Goal: Transaction & Acquisition: Purchase product/service

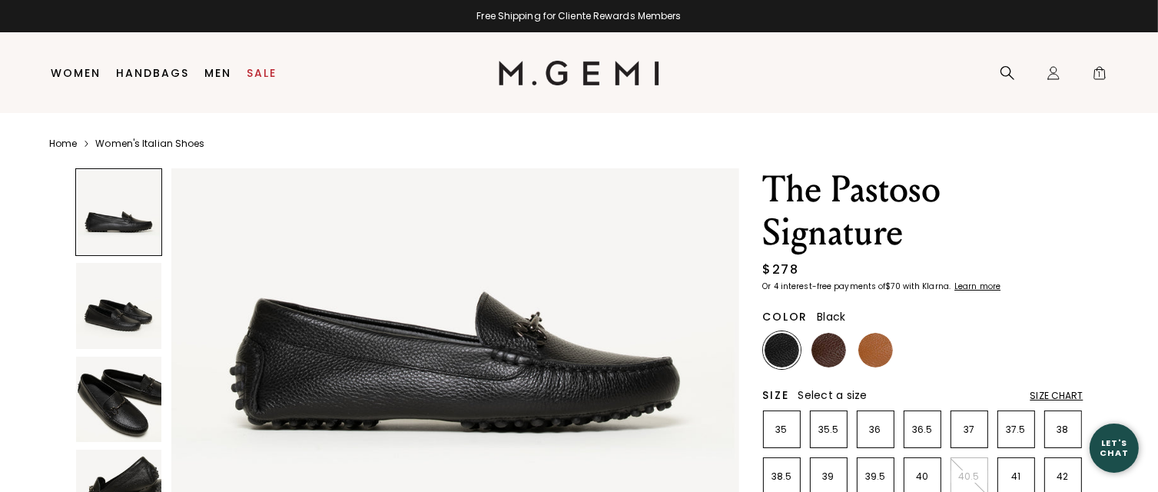
click at [117, 420] on img at bounding box center [119, 400] width 86 height 86
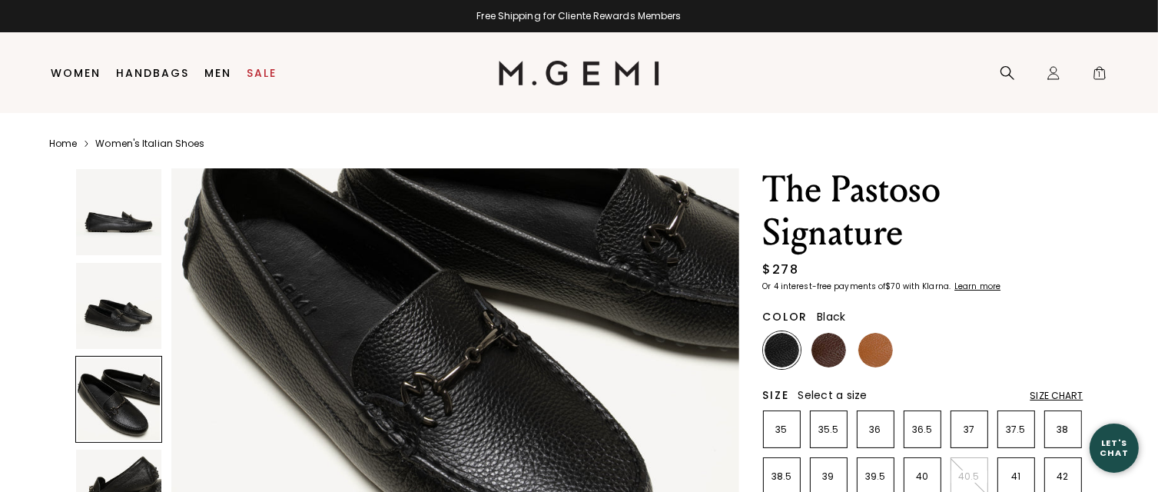
scroll to position [1373, 0]
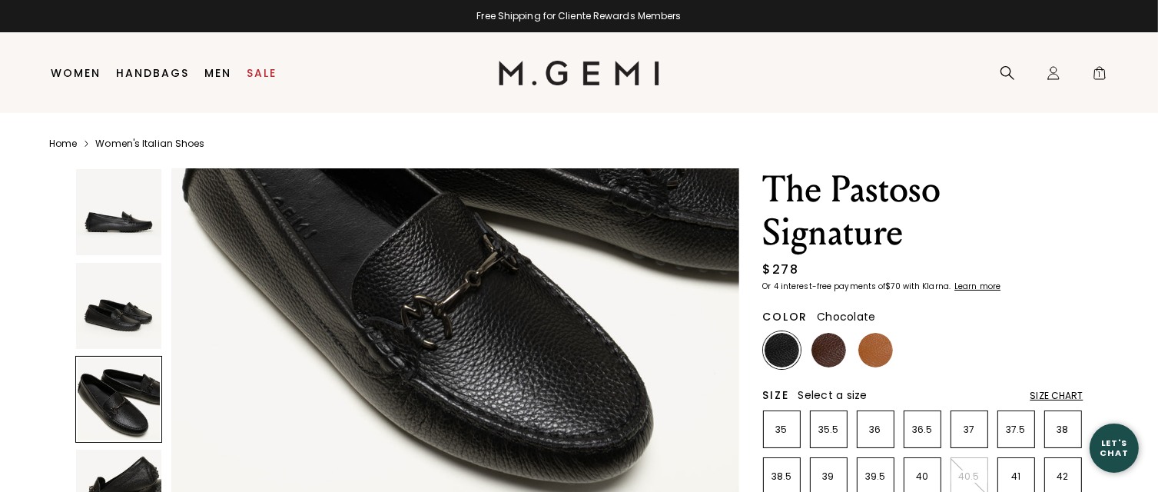
click at [822, 353] on img at bounding box center [829, 350] width 35 height 35
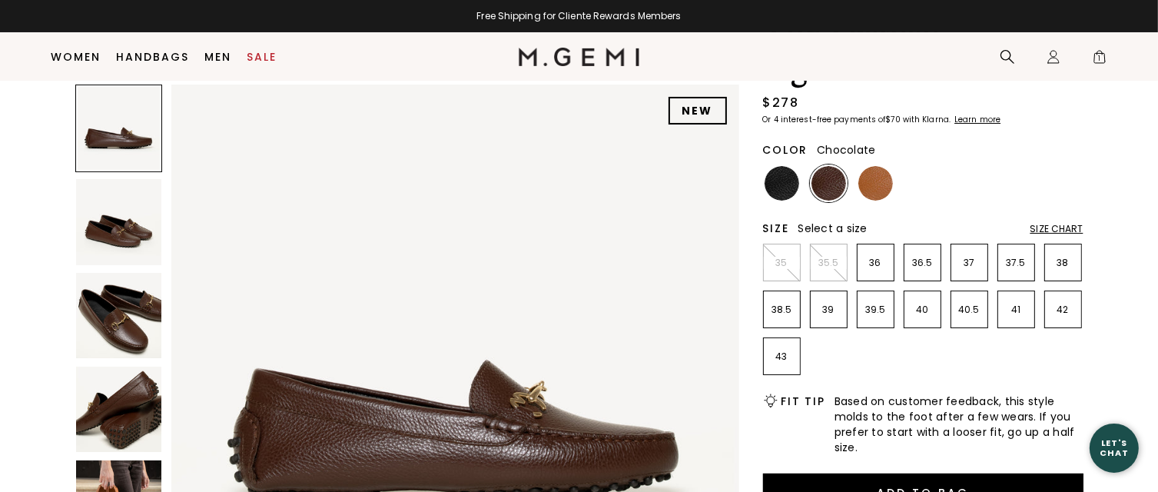
scroll to position [121, 0]
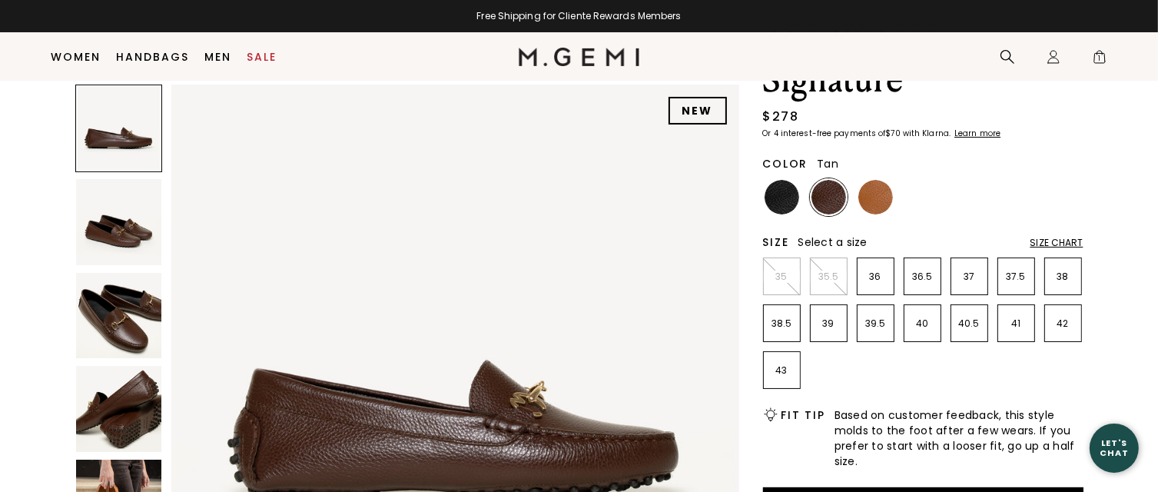
click at [876, 204] on img at bounding box center [875, 197] width 35 height 35
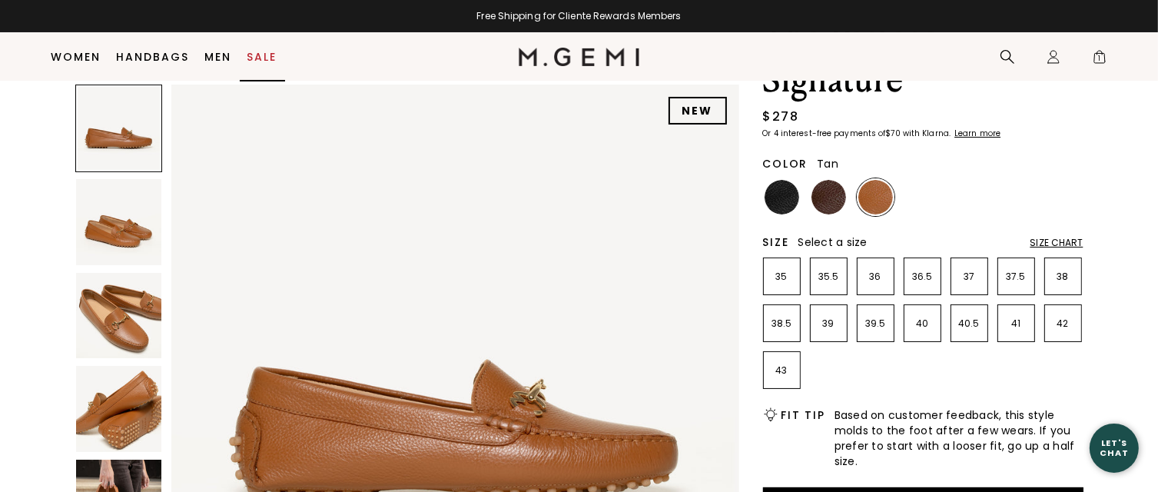
click at [258, 55] on link "Sale" at bounding box center [262, 57] width 30 height 12
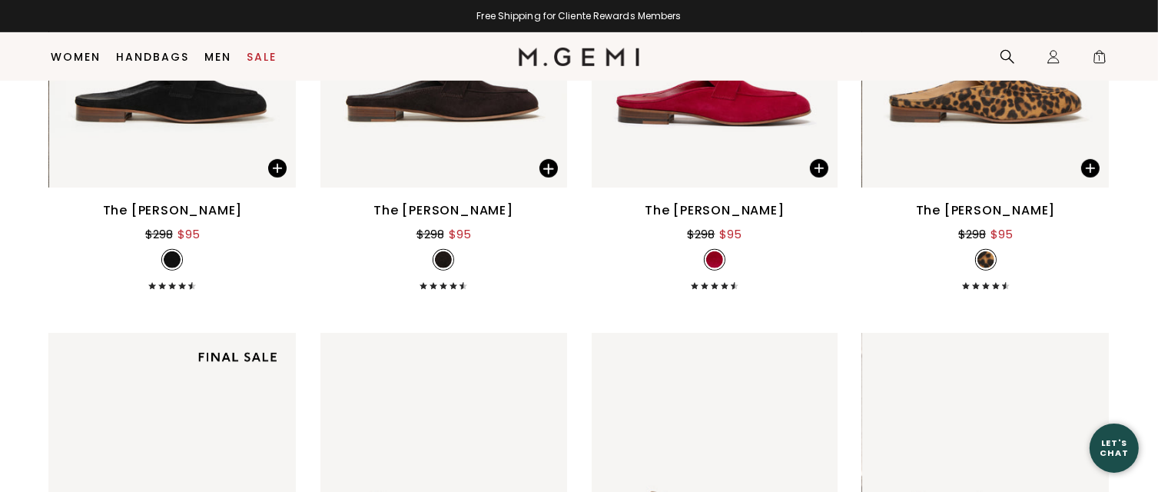
scroll to position [6423, 0]
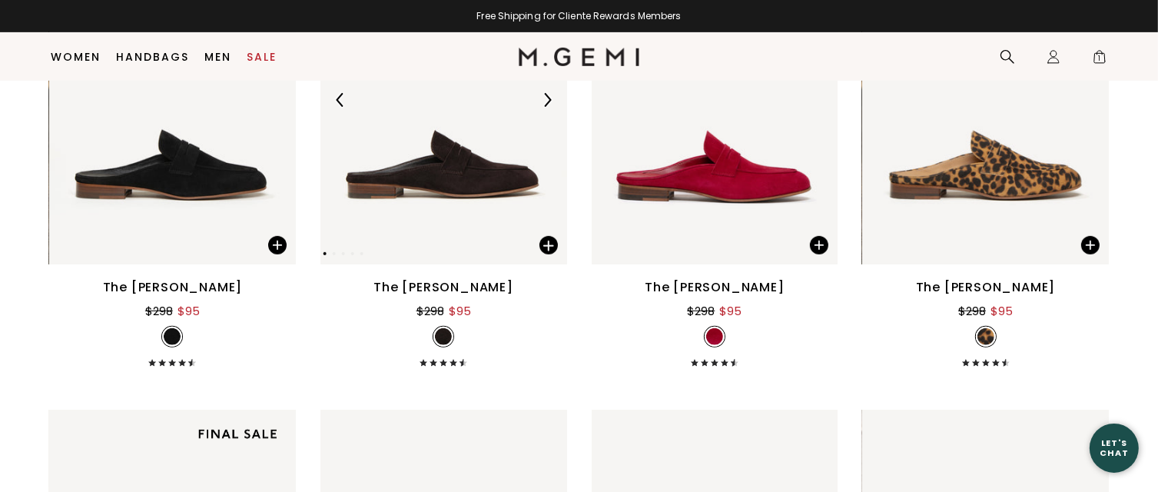
click at [440, 176] on img at bounding box center [443, 99] width 247 height 329
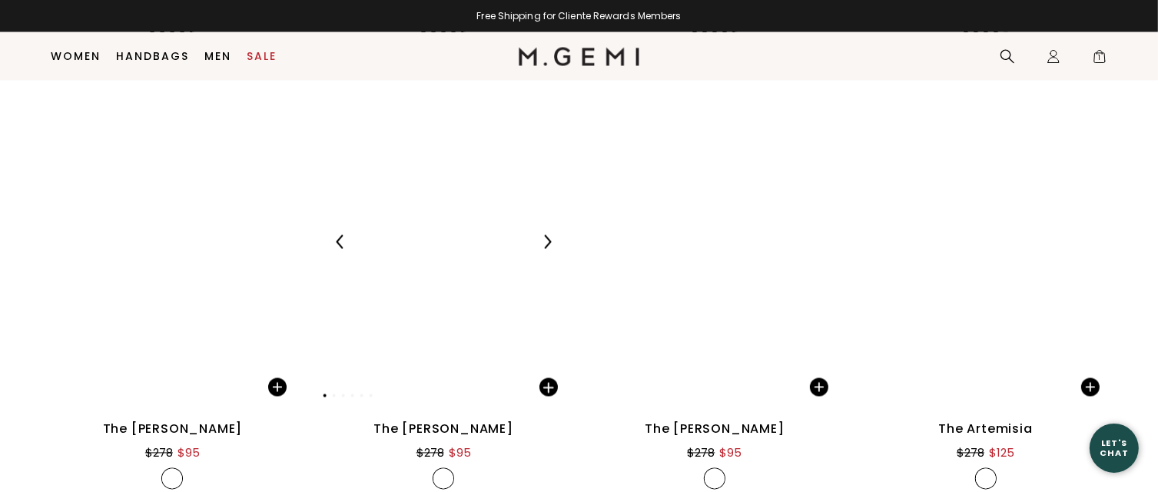
scroll to position [8805, 0]
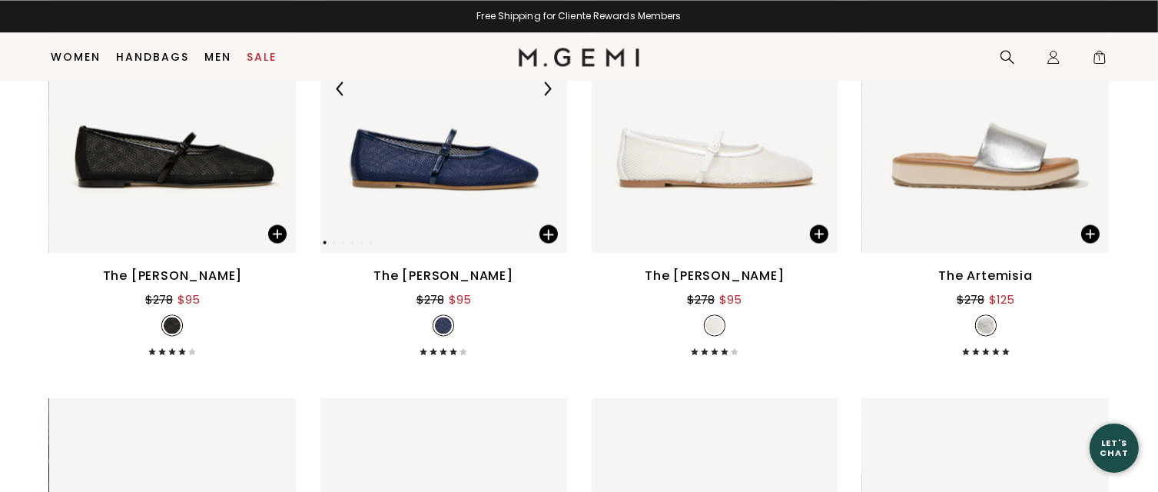
click at [475, 194] on img at bounding box center [443, 88] width 247 height 329
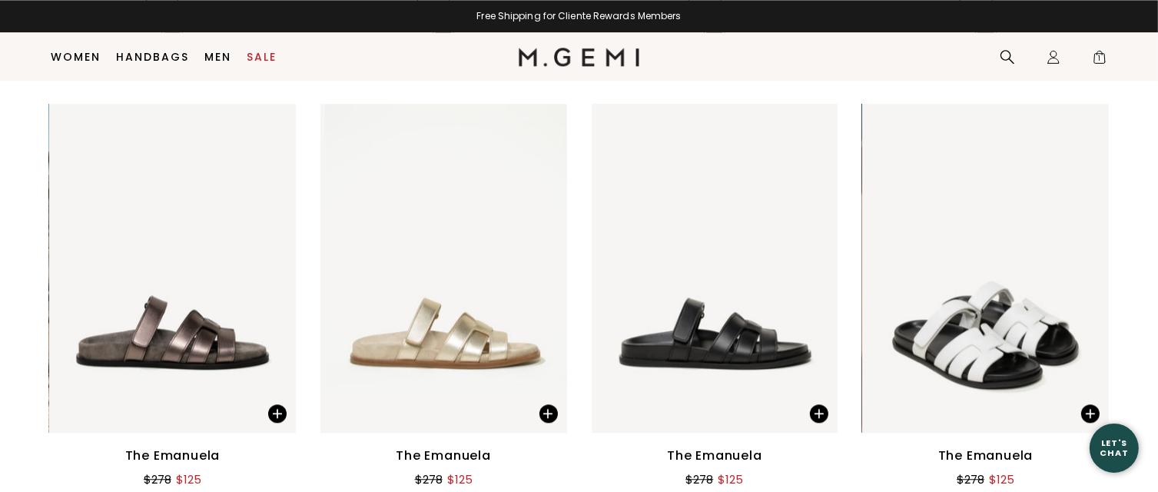
scroll to position [9651, 0]
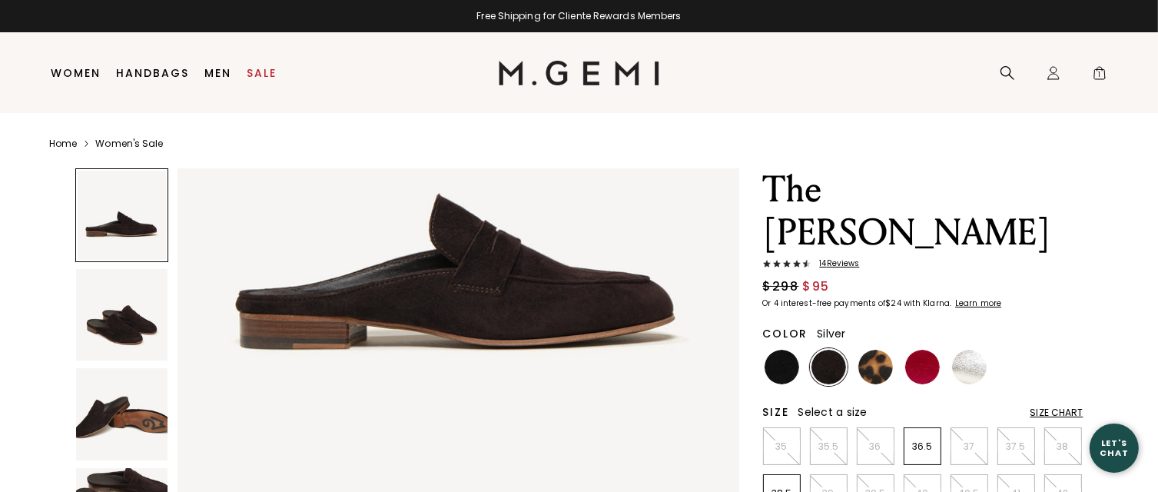
click at [979, 365] on img at bounding box center [969, 367] width 35 height 35
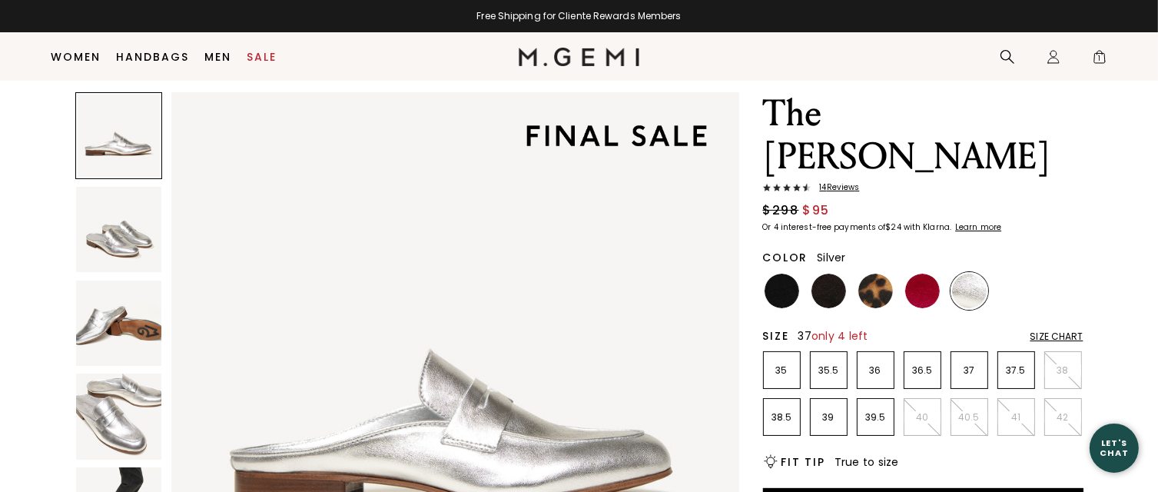
scroll to position [121, 0]
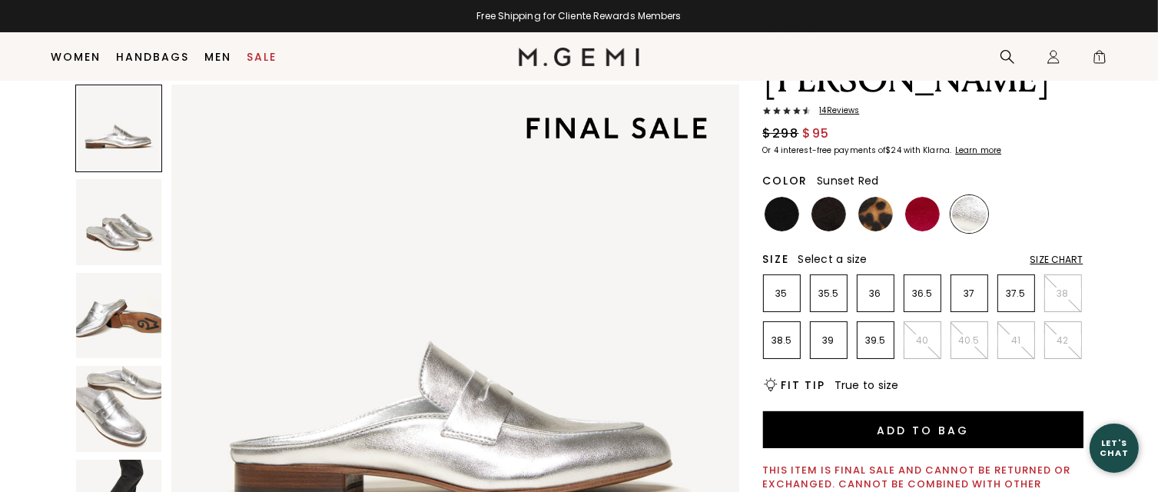
click at [918, 203] on img at bounding box center [922, 214] width 35 height 35
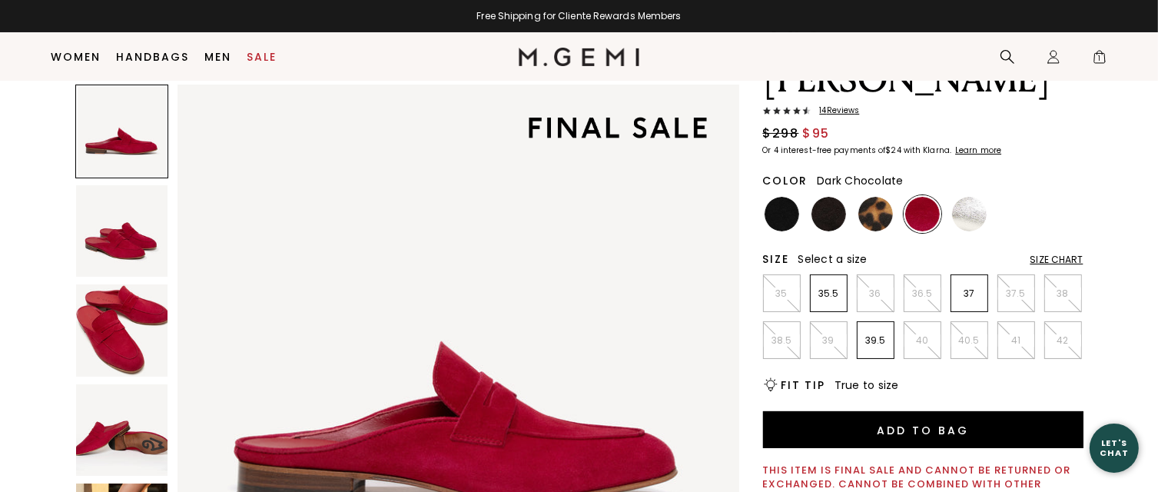
click at [826, 218] on img at bounding box center [829, 214] width 35 height 35
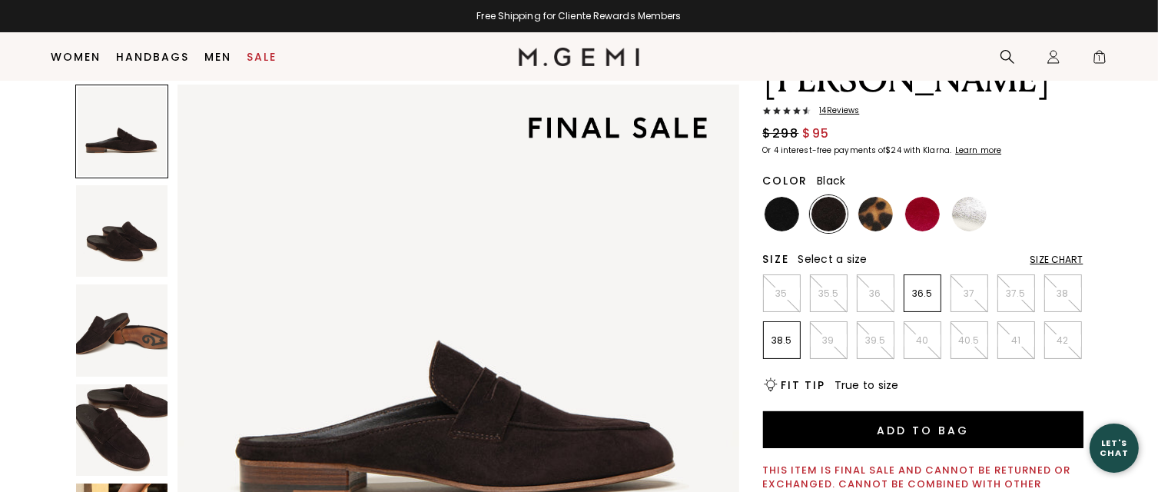
click at [785, 218] on img at bounding box center [782, 214] width 35 height 35
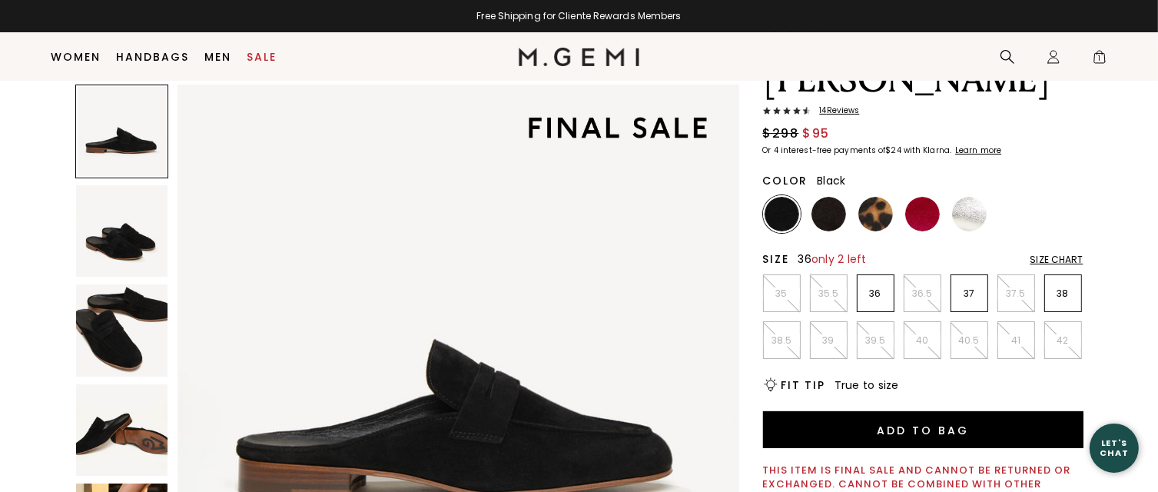
click at [868, 288] on p "36" at bounding box center [876, 293] width 36 height 12
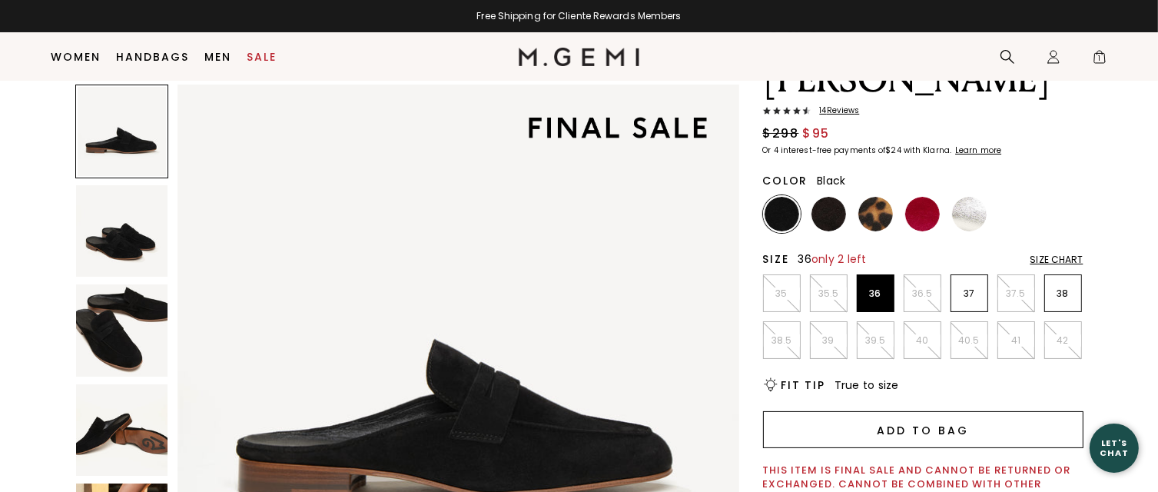
click at [942, 427] on button "Add to Bag" at bounding box center [923, 429] width 320 height 37
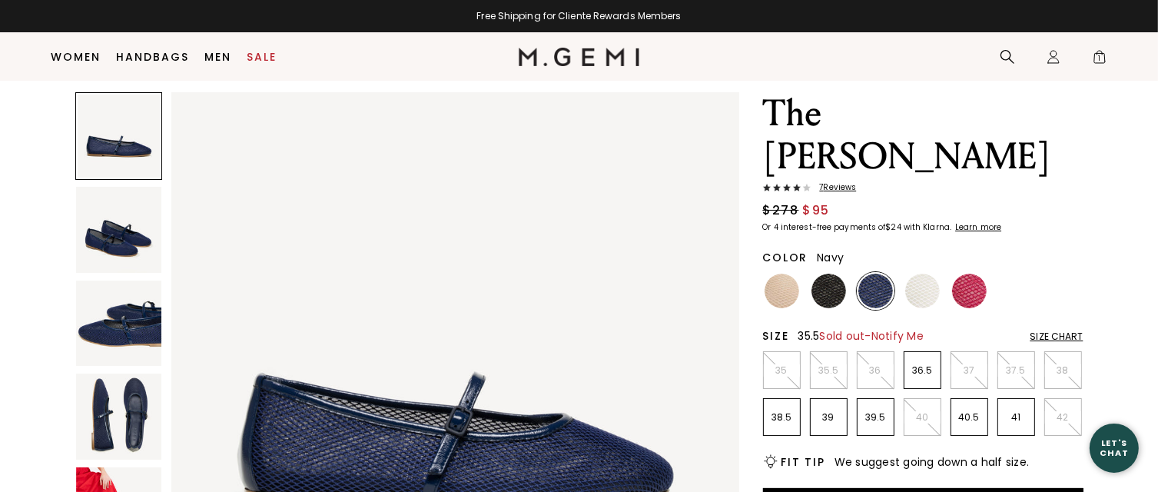
scroll to position [121, 0]
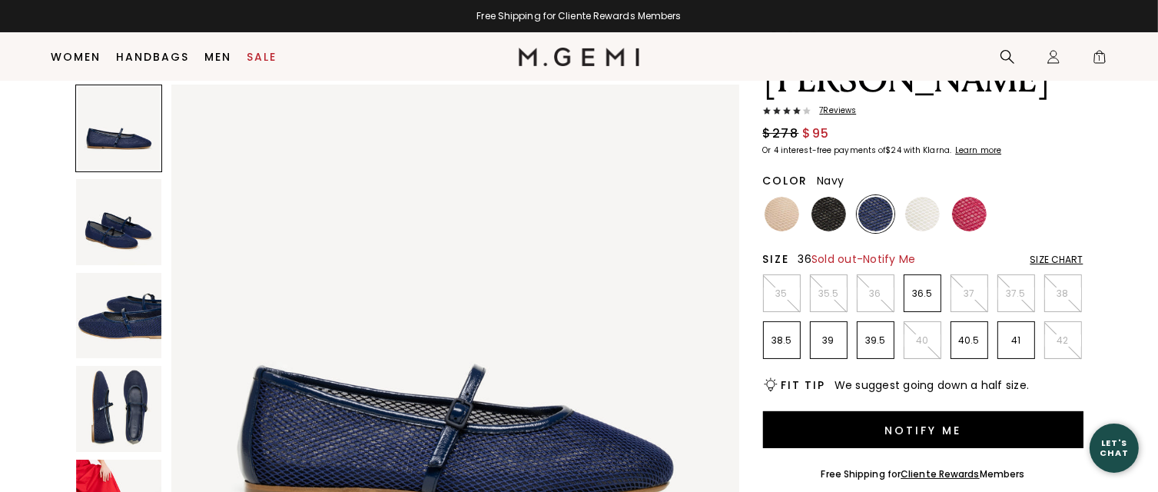
click at [872, 287] on p "36" at bounding box center [876, 293] width 36 height 12
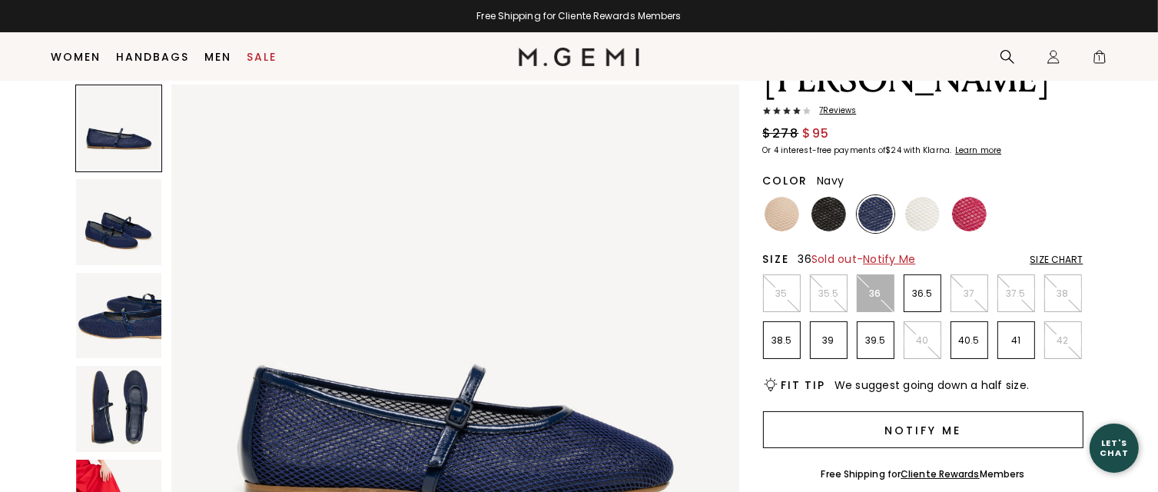
click at [918, 411] on button "Notify Me" at bounding box center [923, 429] width 320 height 37
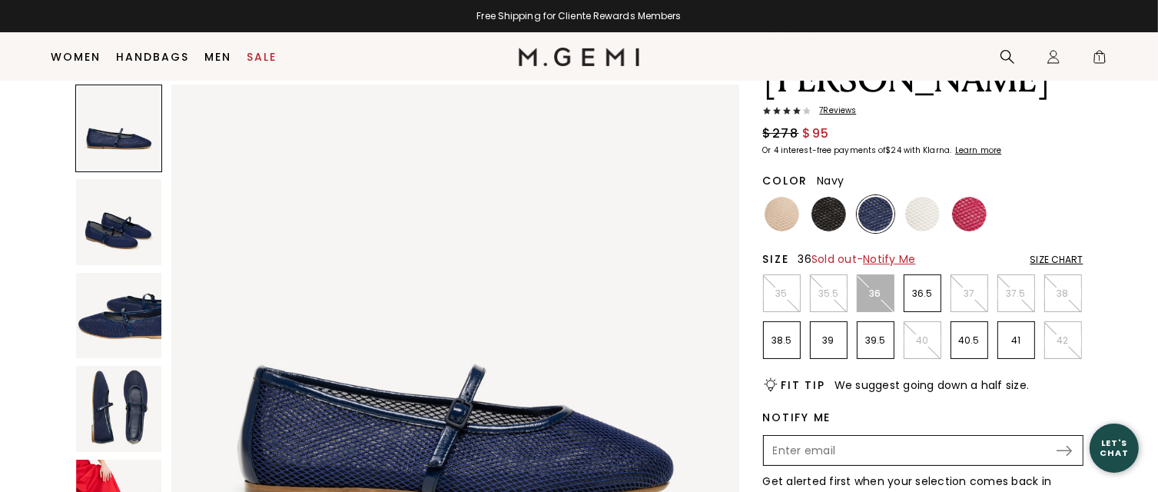
click at [825, 437] on input "Enter your email address to be notified when your selection is back in stock" at bounding box center [910, 450] width 290 height 26
type input "[EMAIL_ADDRESS][DOMAIN_NAME]"
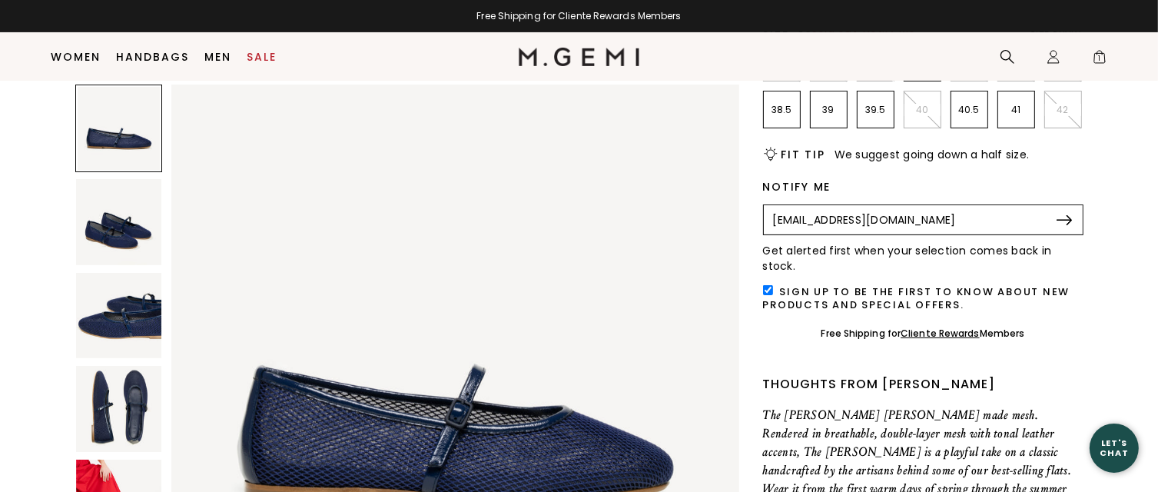
scroll to position [121, 0]
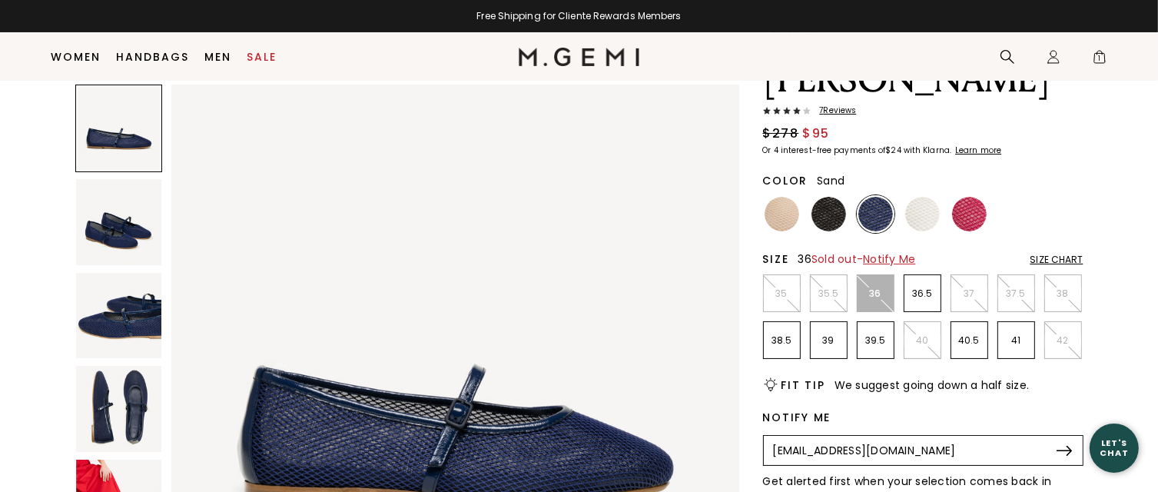
click at [792, 197] on img at bounding box center [782, 214] width 35 height 35
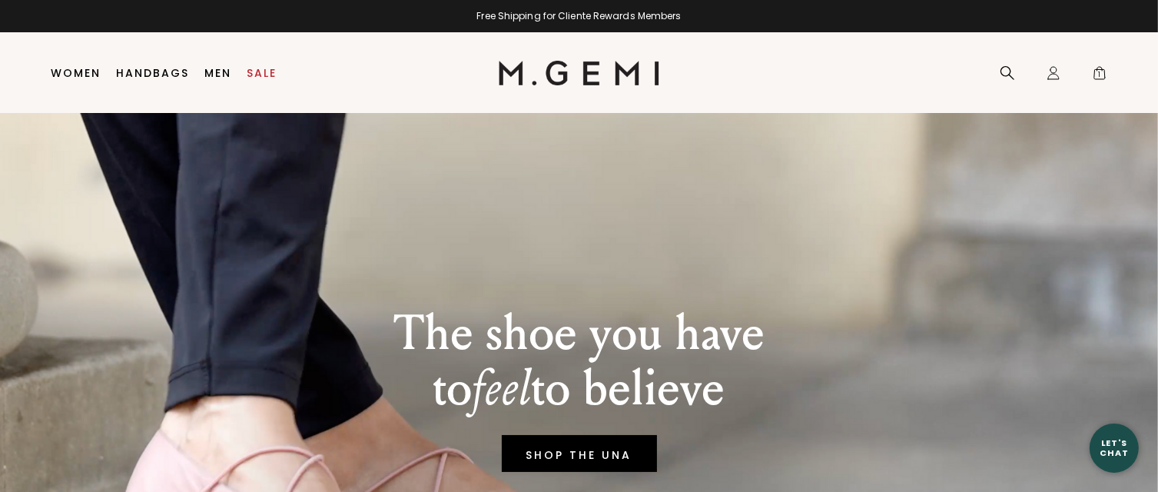
click at [277, 84] on li "Sale" at bounding box center [262, 73] width 45 height 81
click at [256, 68] on link "Sale" at bounding box center [262, 73] width 30 height 12
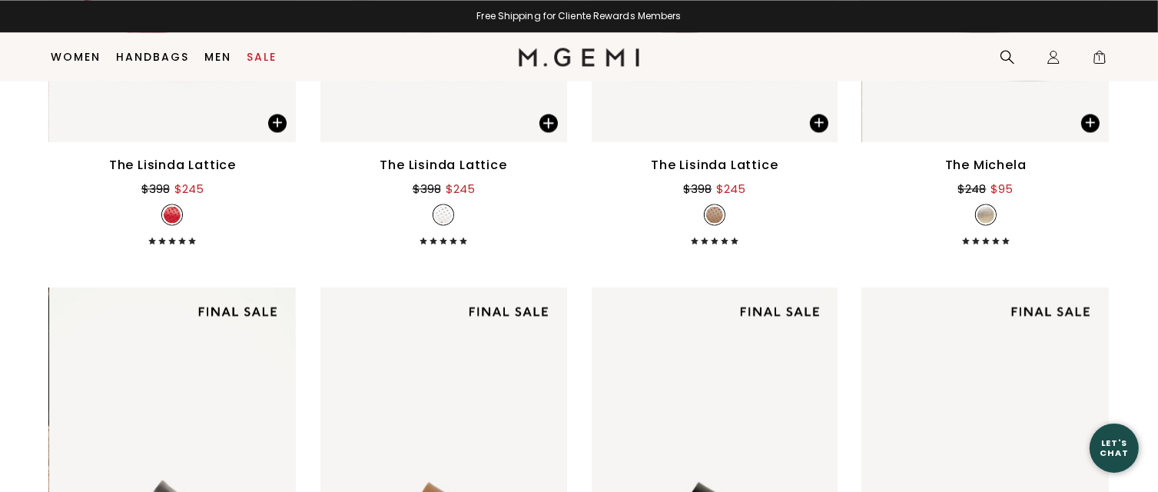
scroll to position [3303, 0]
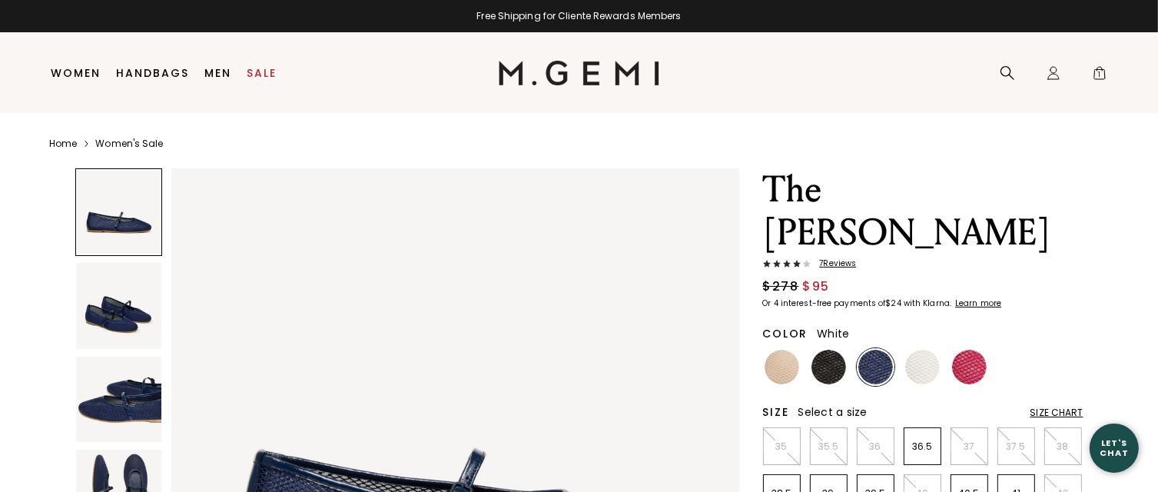
click at [915, 350] on img at bounding box center [922, 367] width 35 height 35
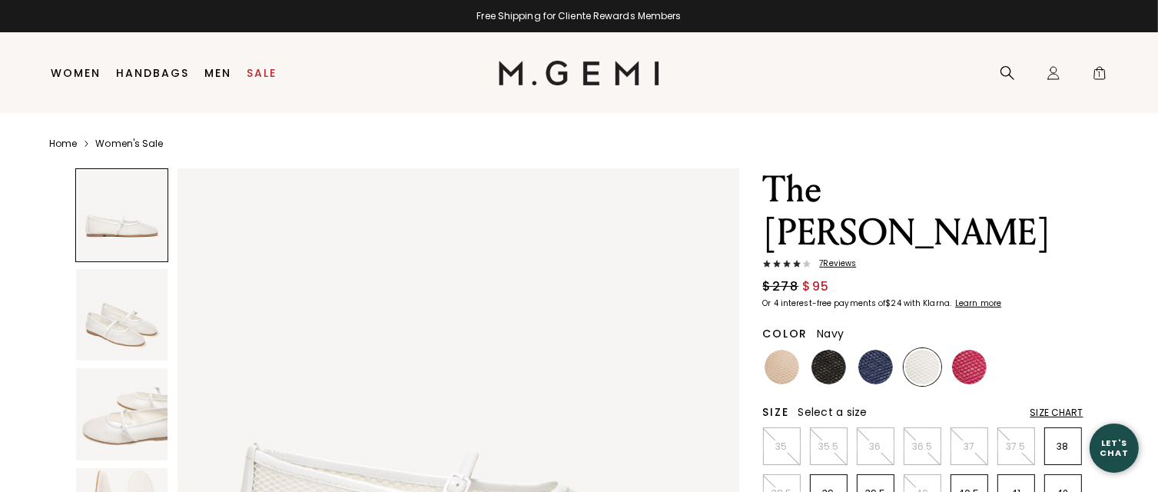
click at [872, 350] on img at bounding box center [875, 367] width 35 height 35
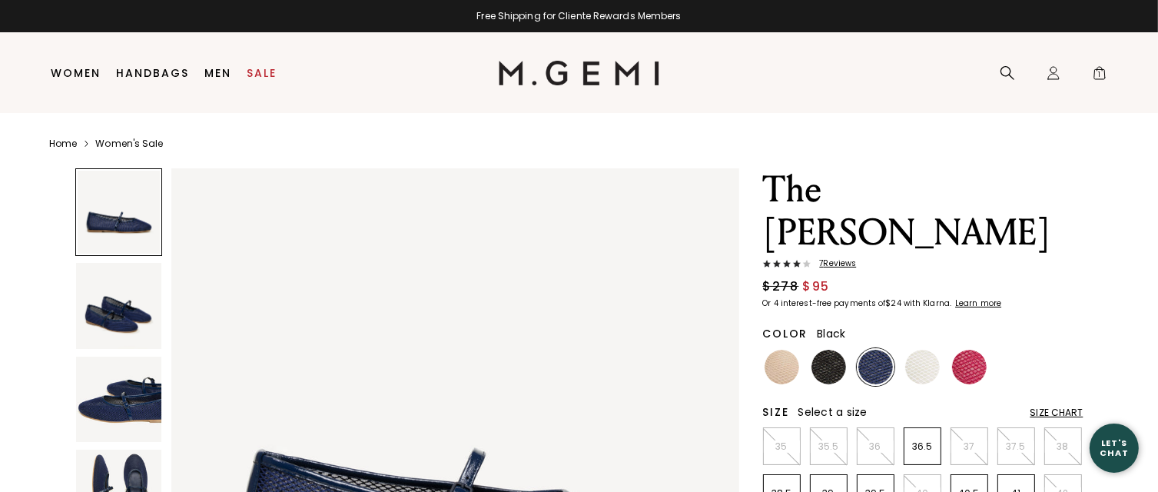
click at [838, 350] on img at bounding box center [829, 367] width 35 height 35
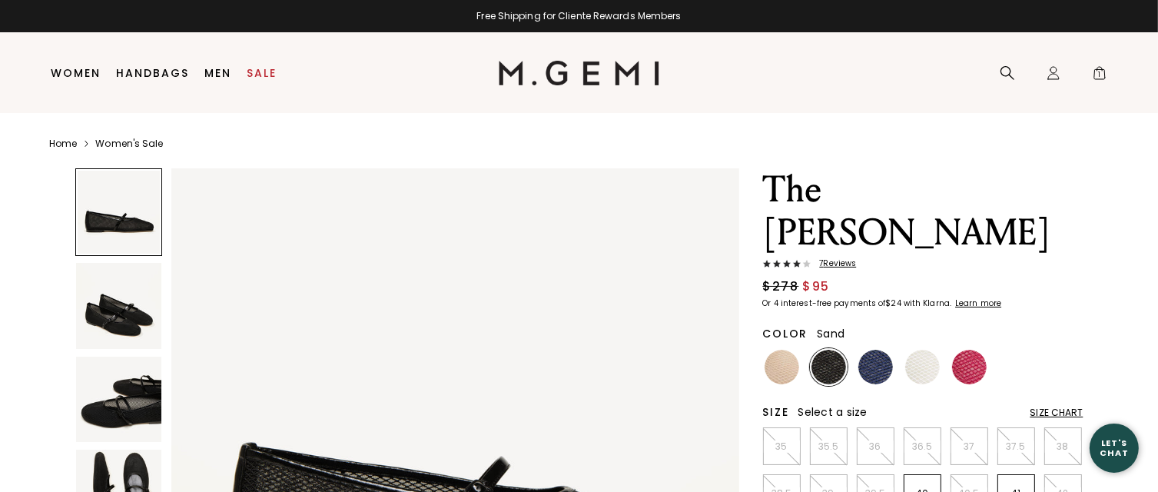
click at [791, 350] on img at bounding box center [782, 367] width 35 height 35
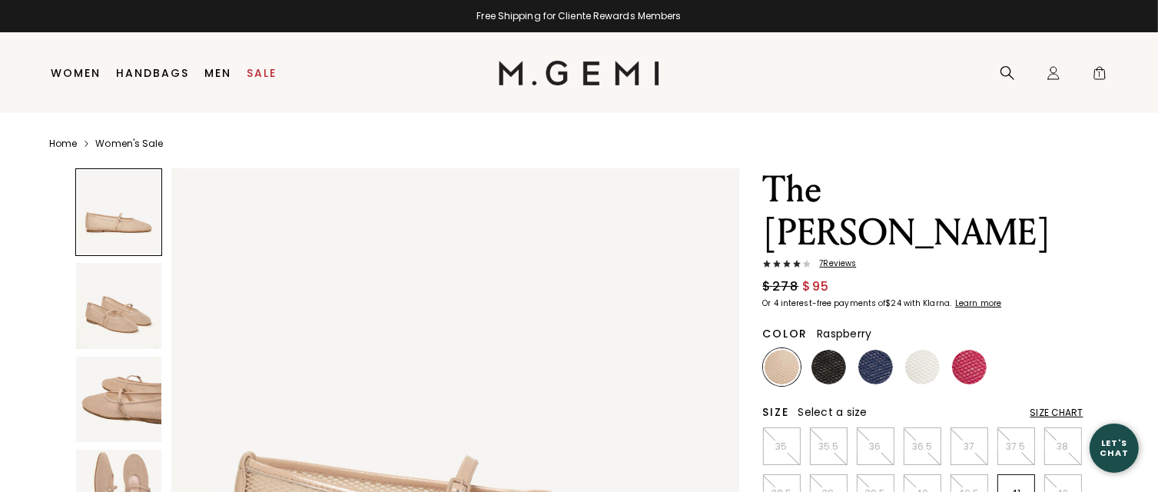
click at [965, 350] on img at bounding box center [969, 367] width 35 height 35
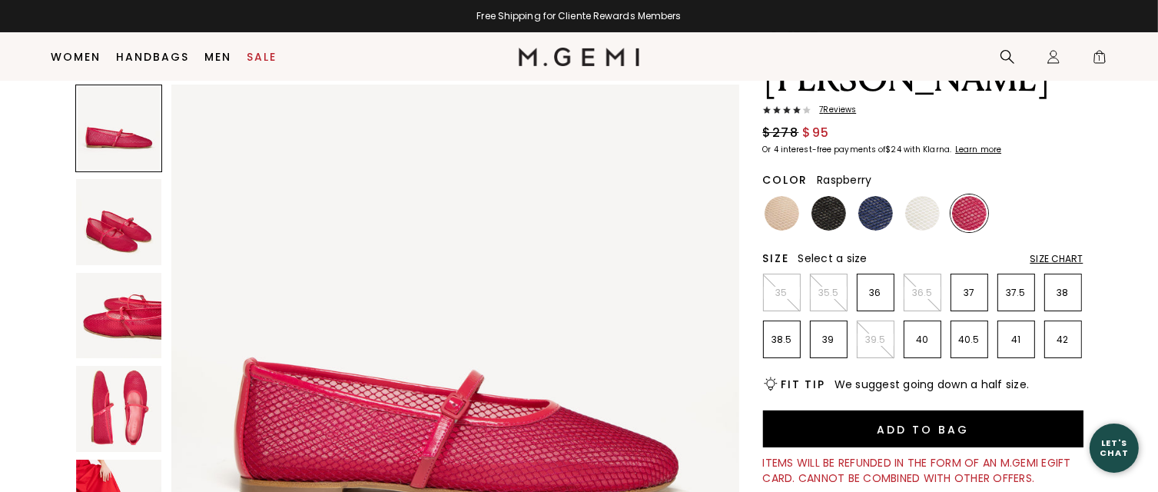
scroll to position [121, 0]
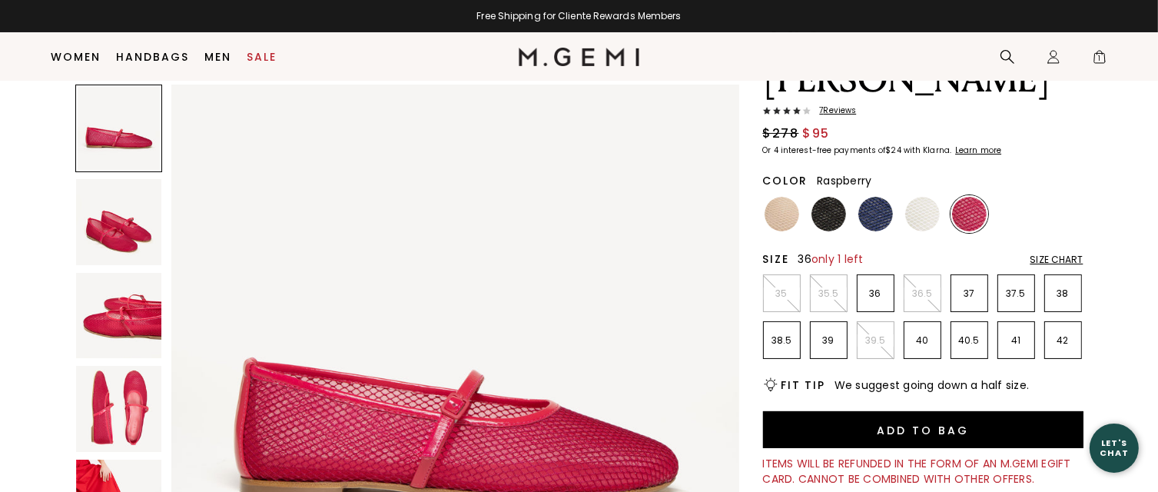
click at [873, 287] on p "36" at bounding box center [876, 293] width 36 height 12
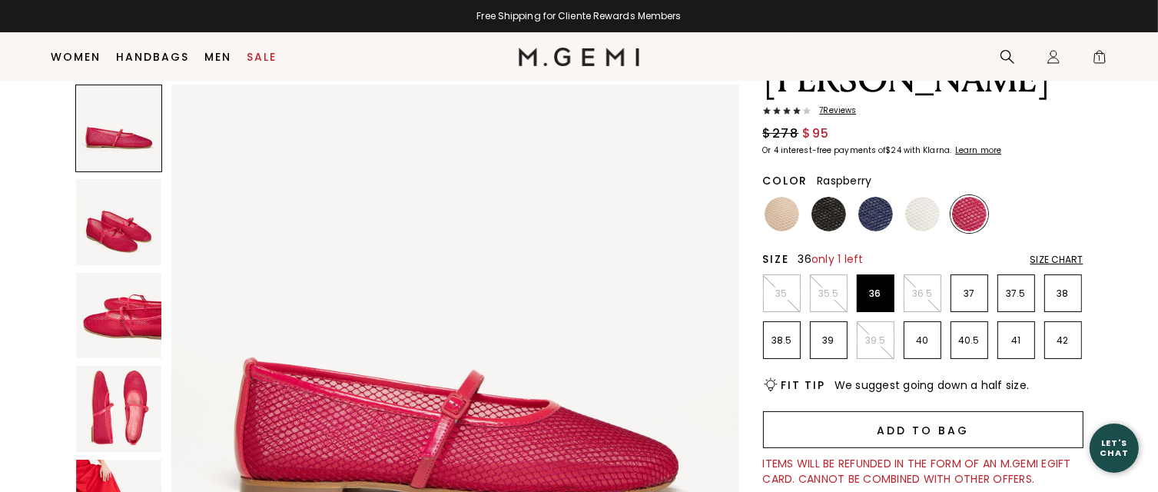
click at [919, 411] on button "Add to Bag" at bounding box center [923, 429] width 320 height 37
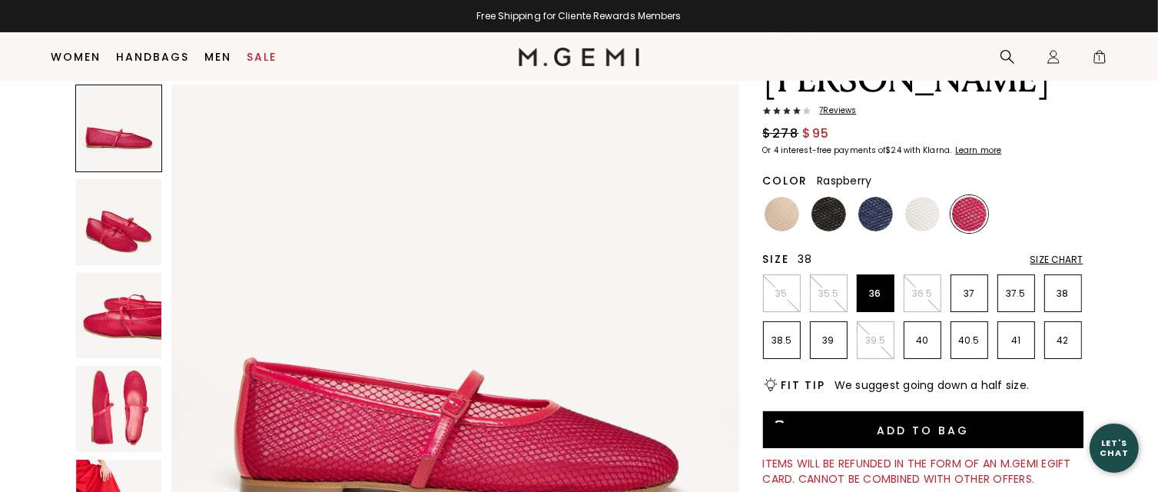
scroll to position [0, 0]
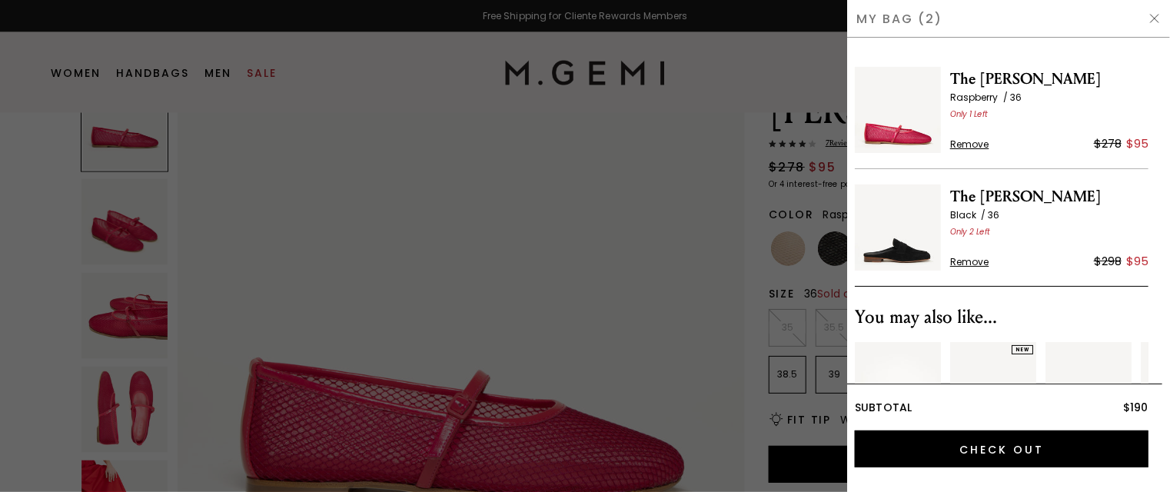
click at [1156, 17] on img at bounding box center [1154, 18] width 12 height 12
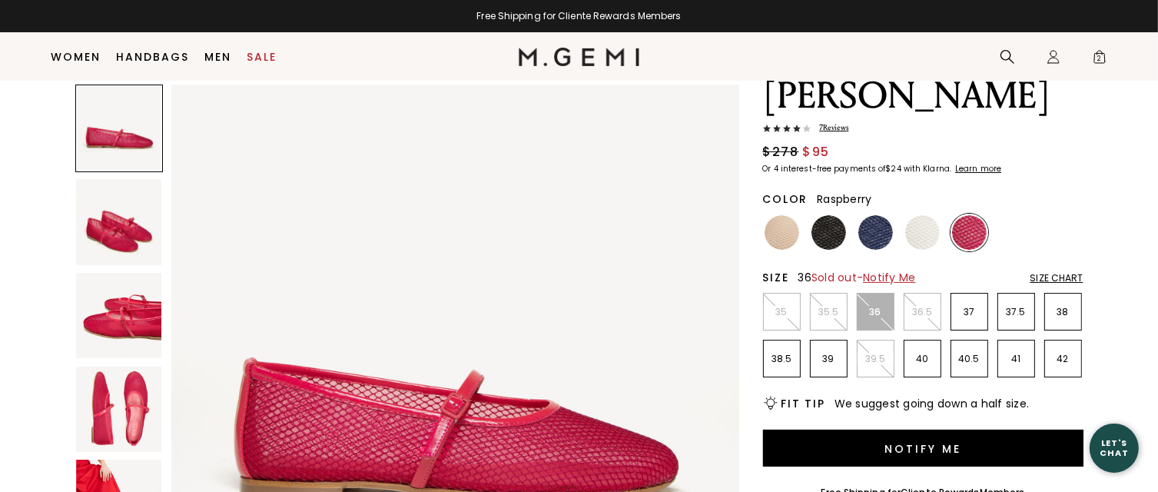
scroll to position [88, 0]
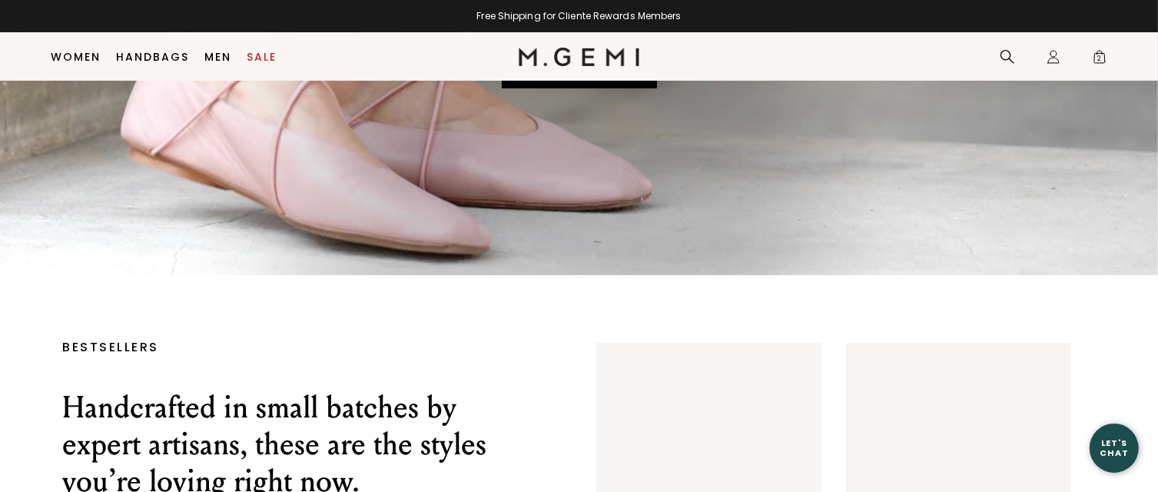
scroll to position [582, 0]
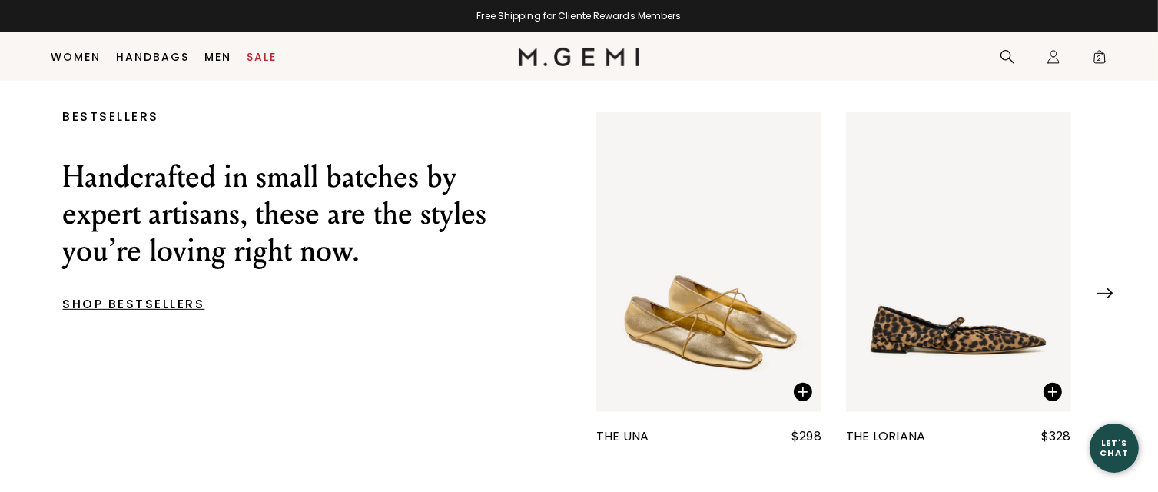
click at [666, 319] on img "1 / 25" at bounding box center [708, 262] width 225 height 301
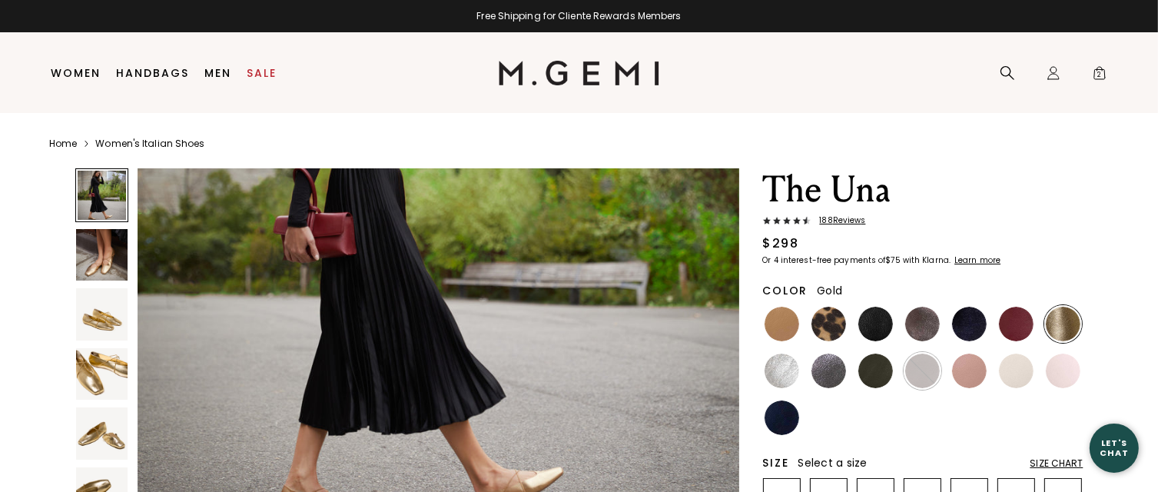
scroll to position [384, 0]
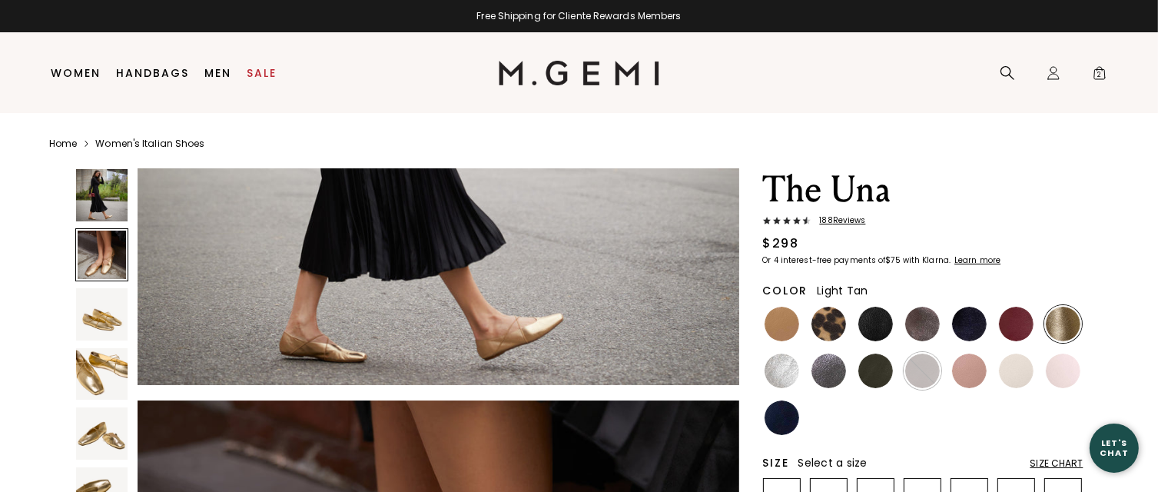
click at [788, 315] on img at bounding box center [782, 324] width 35 height 35
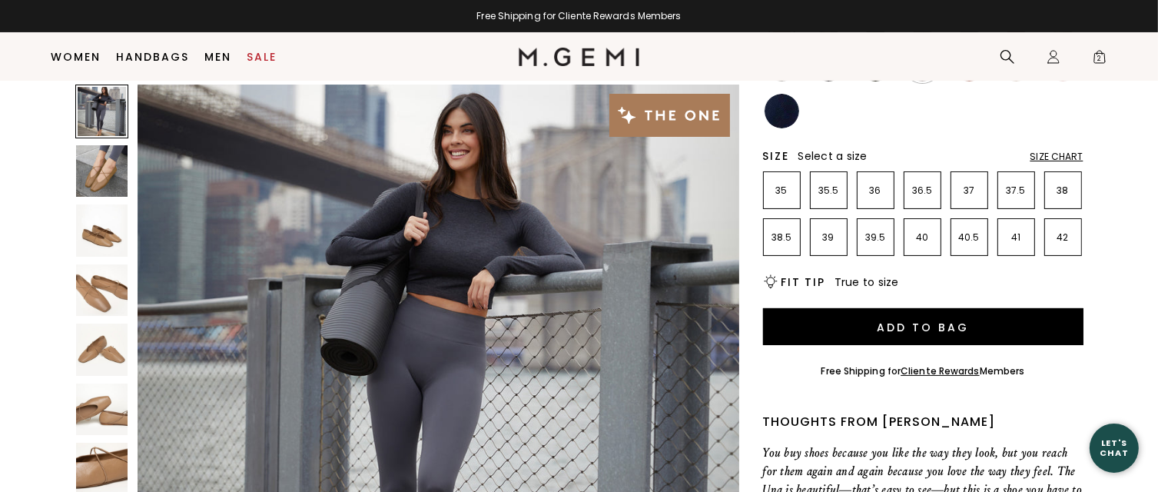
scroll to position [198, 0]
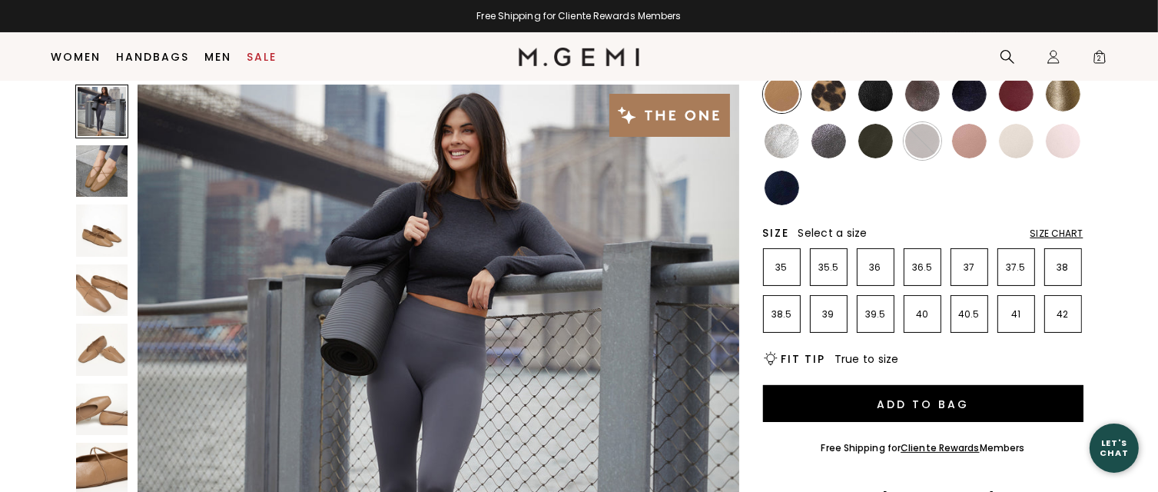
click at [970, 94] on img at bounding box center [969, 94] width 35 height 35
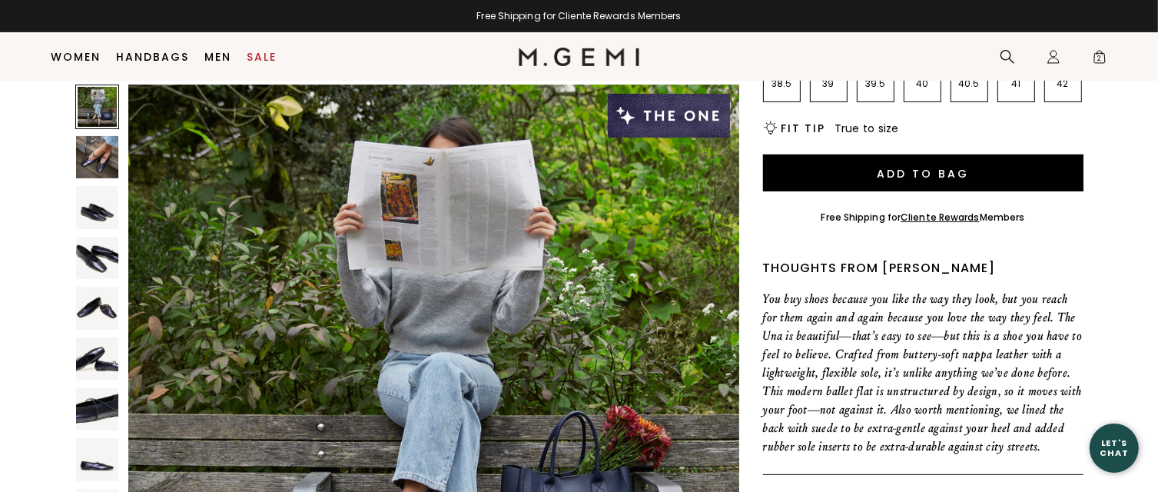
scroll to position [44, 0]
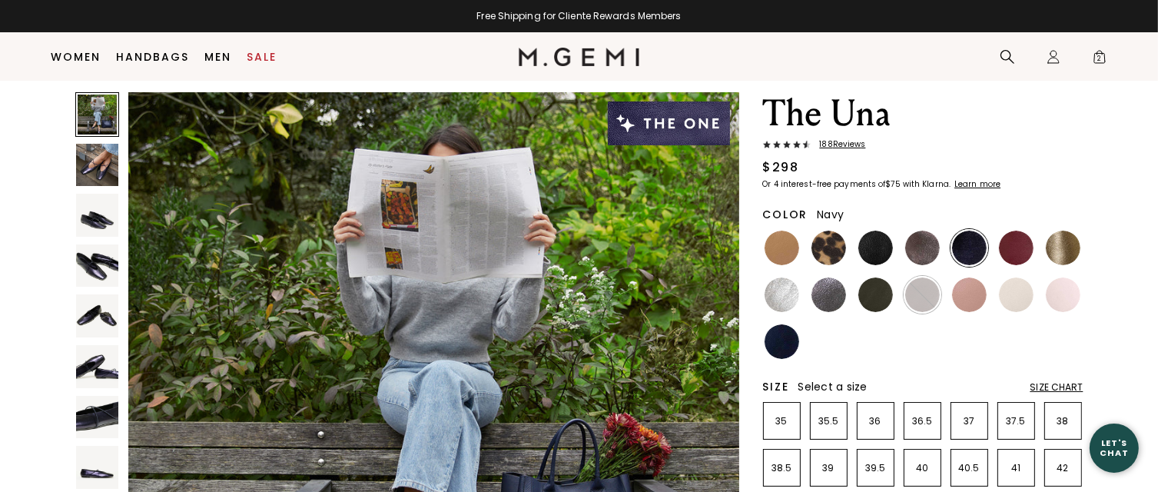
click at [793, 344] on img at bounding box center [782, 341] width 35 height 35
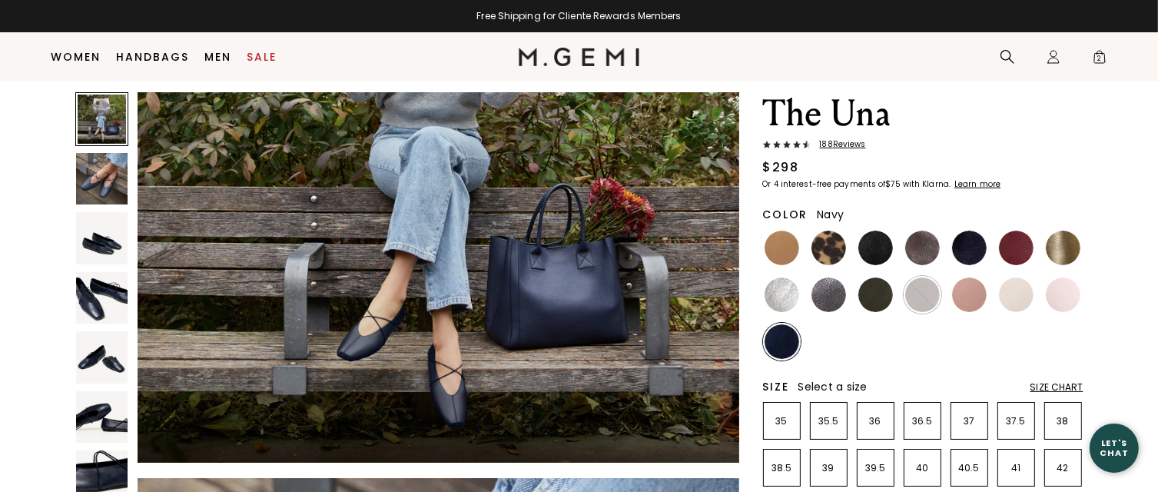
scroll to position [307, 0]
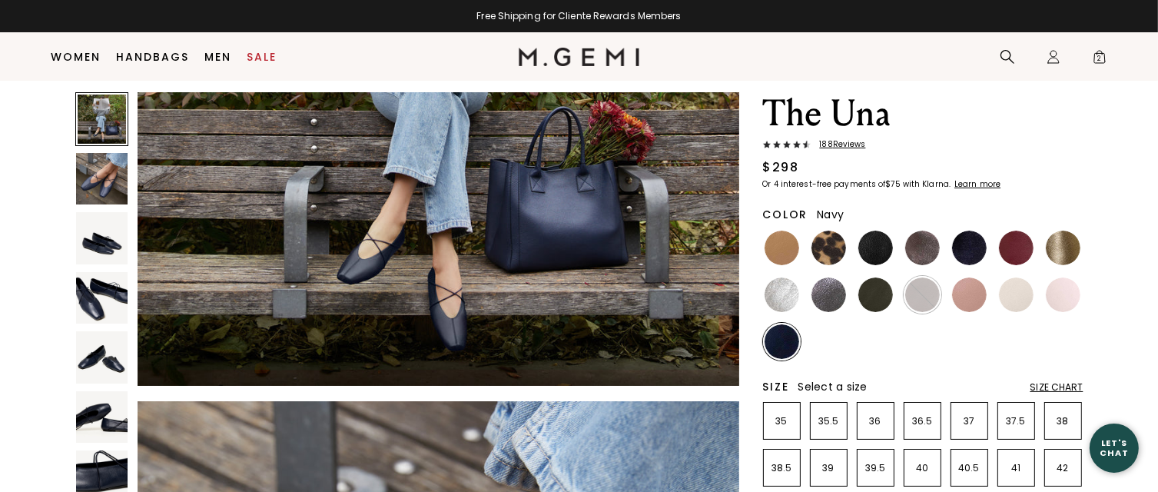
click at [108, 168] on img at bounding box center [102, 179] width 52 height 52
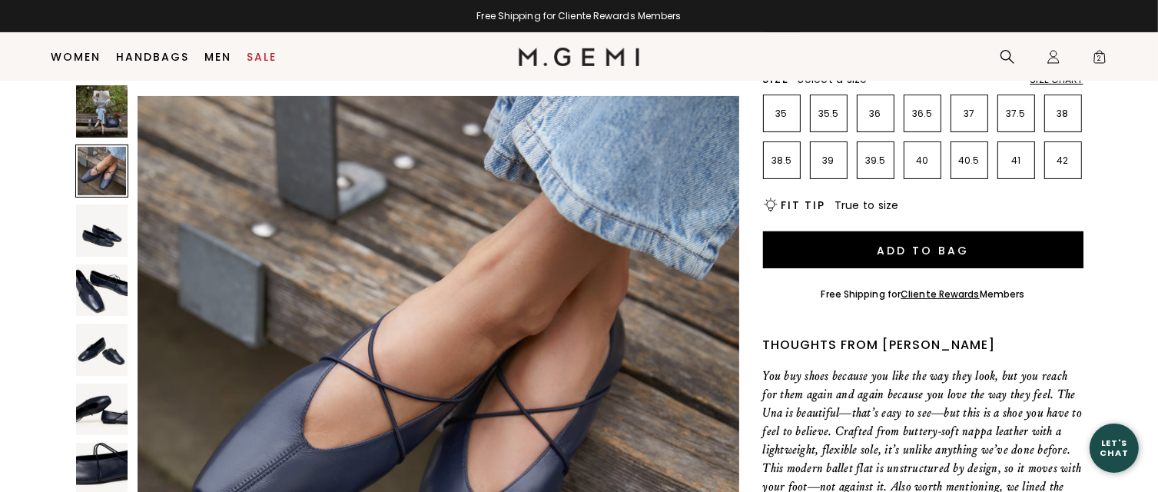
scroll to position [428, 0]
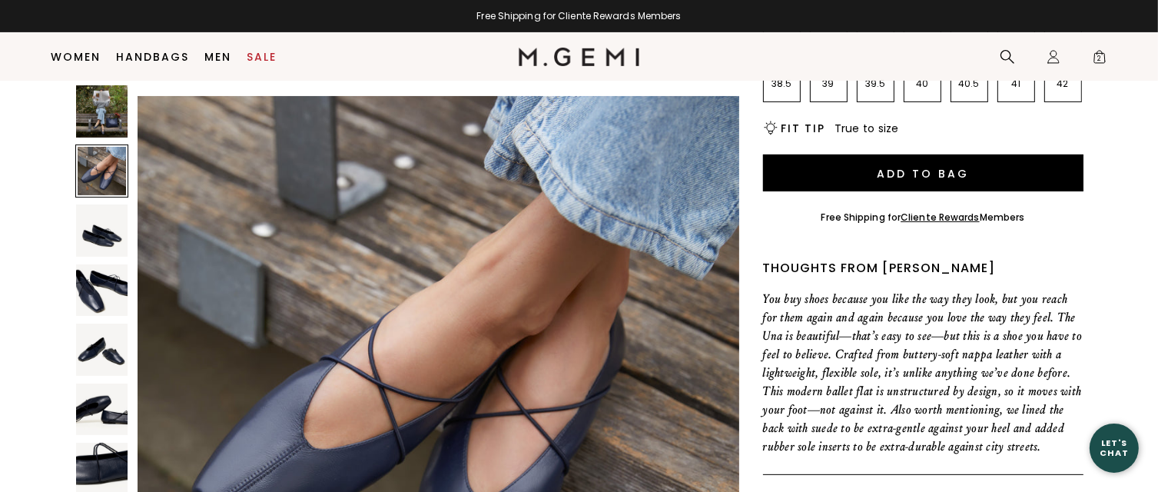
click at [106, 358] on img at bounding box center [102, 350] width 52 height 52
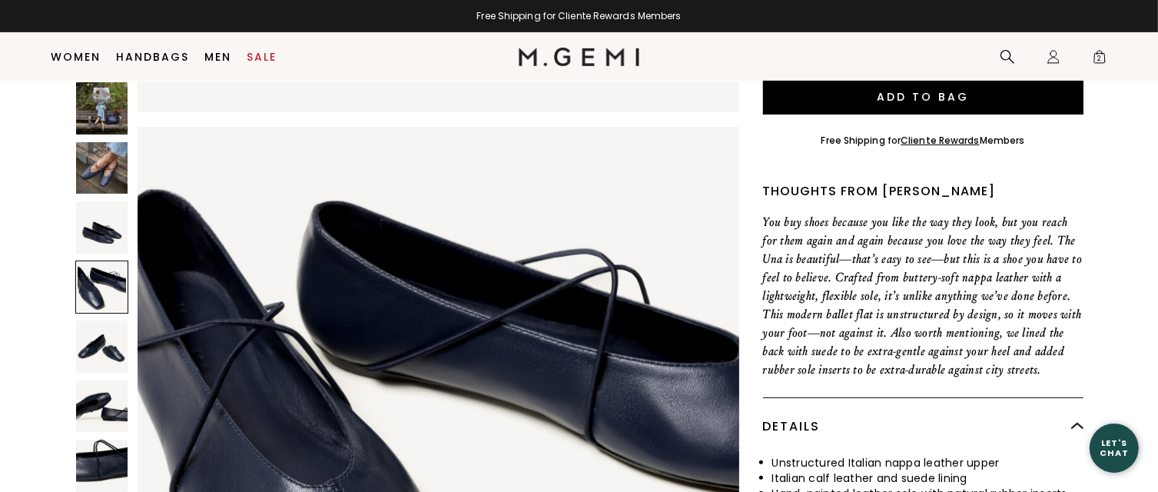
scroll to position [274, 0]
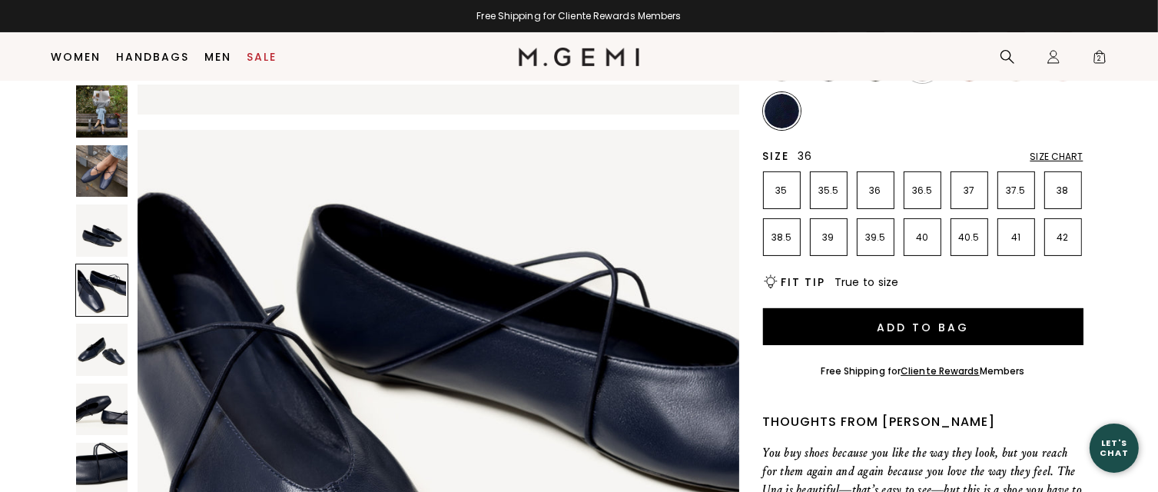
click at [873, 187] on p "36" at bounding box center [876, 190] width 36 height 12
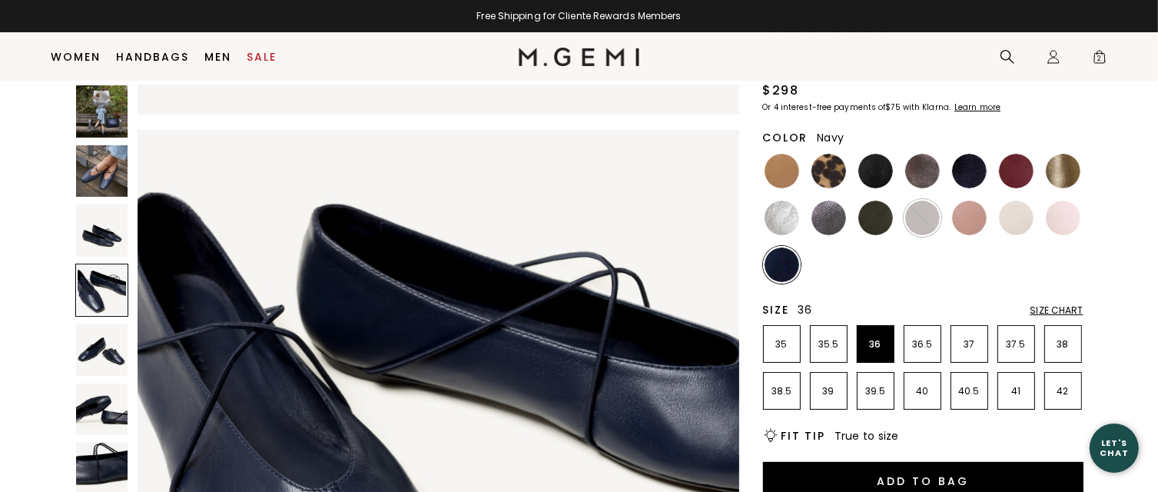
scroll to position [44, 0]
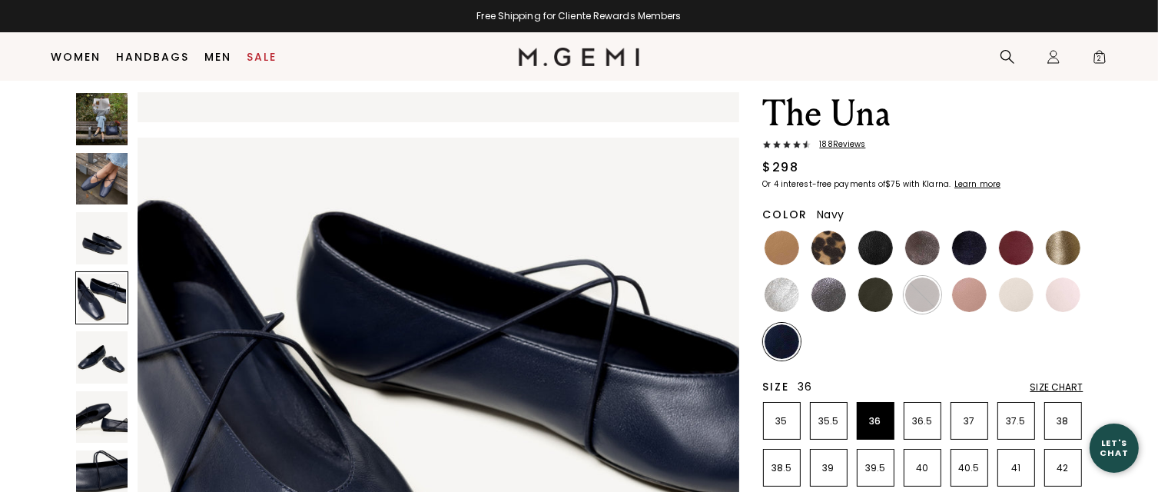
click at [852, 147] on span "188 Review s" at bounding box center [838, 144] width 55 height 9
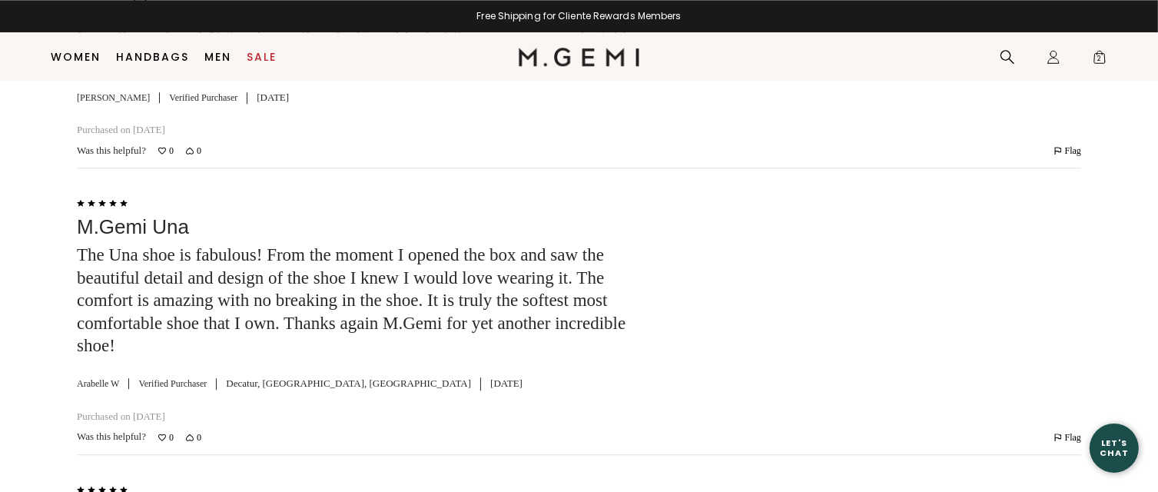
scroll to position [4252, 0]
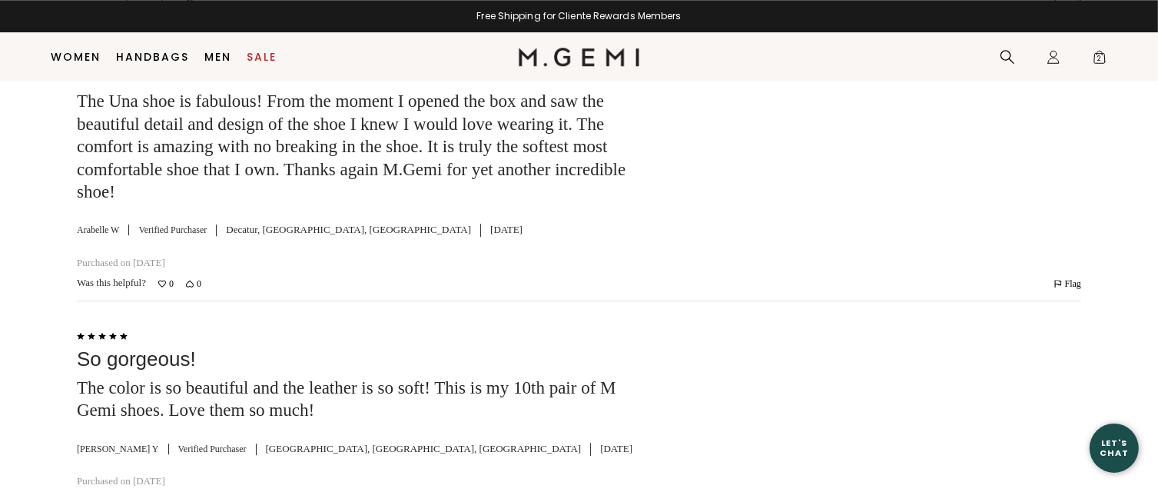
scroll to position [44, 0]
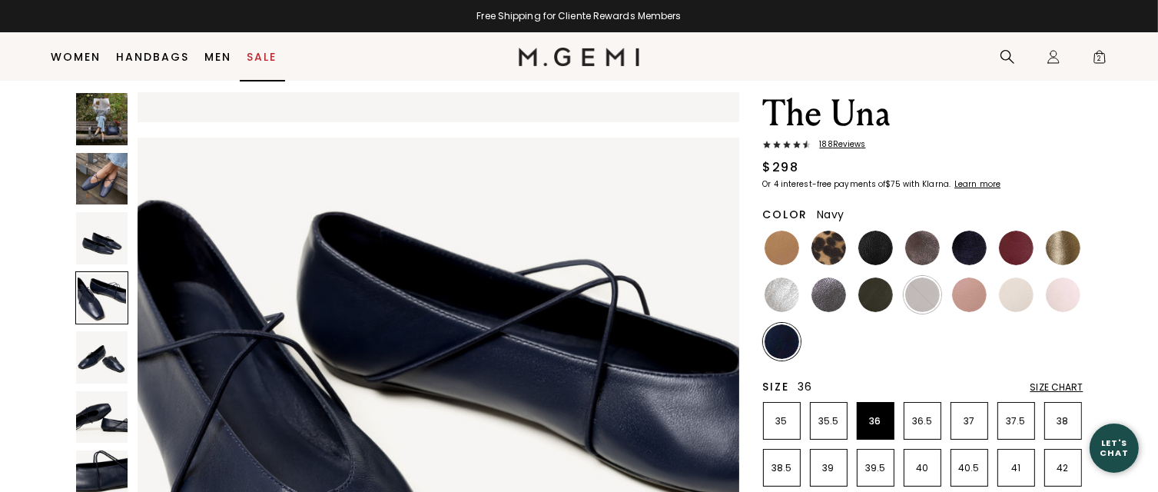
click at [264, 51] on link "Sale" at bounding box center [262, 57] width 30 height 12
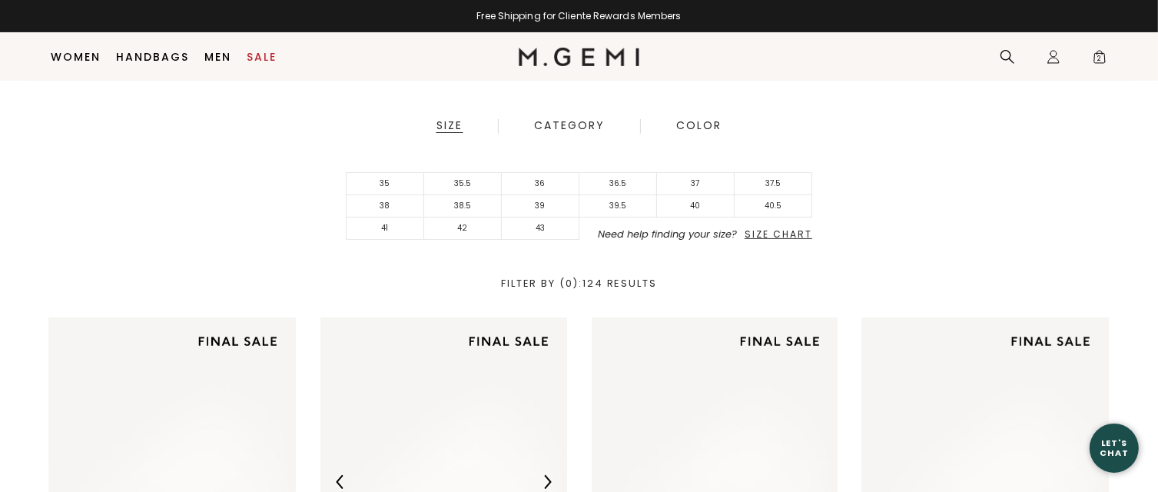
scroll to position [812, 0]
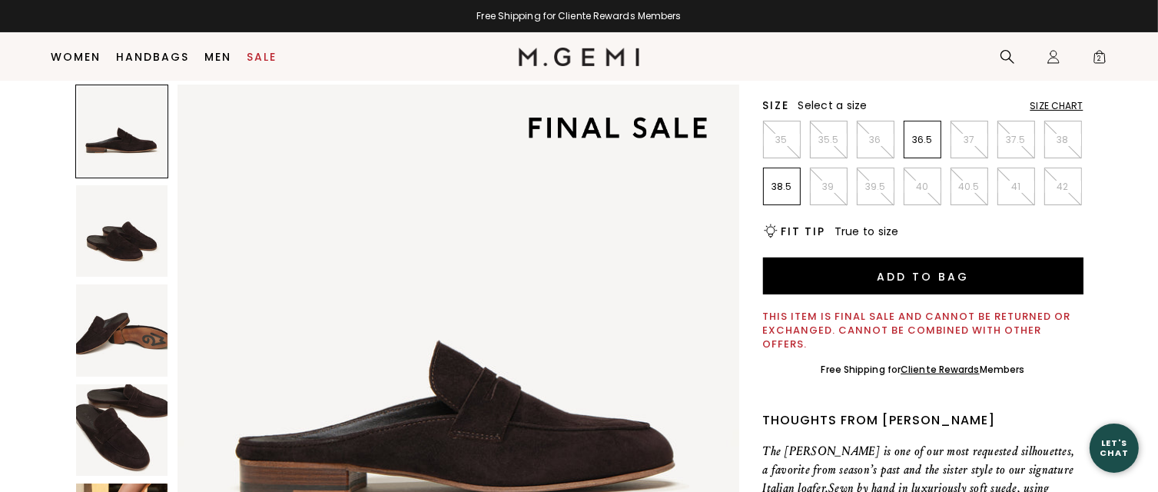
scroll to position [44, 0]
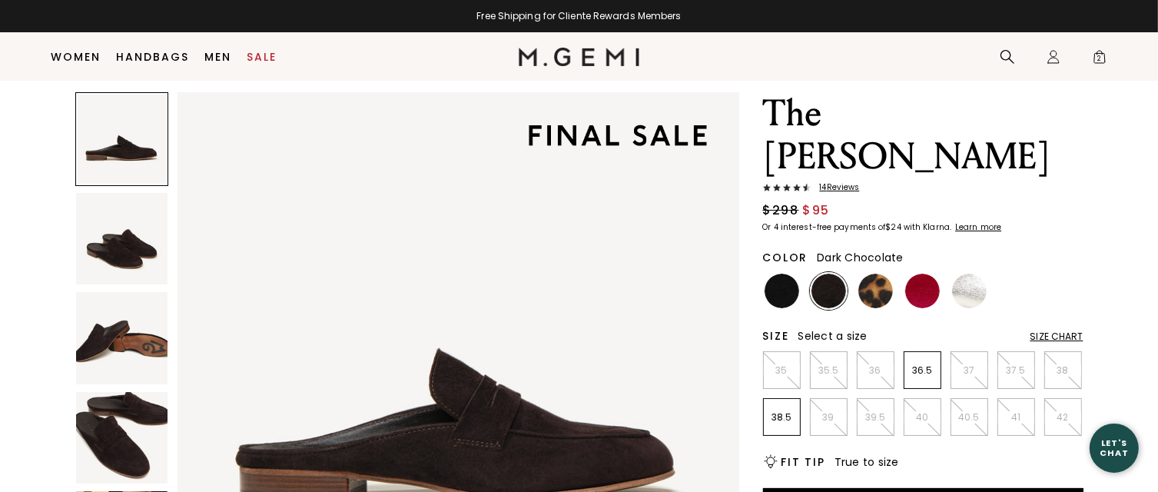
click at [846, 187] on span "14 Review s" at bounding box center [835, 187] width 49 height 9
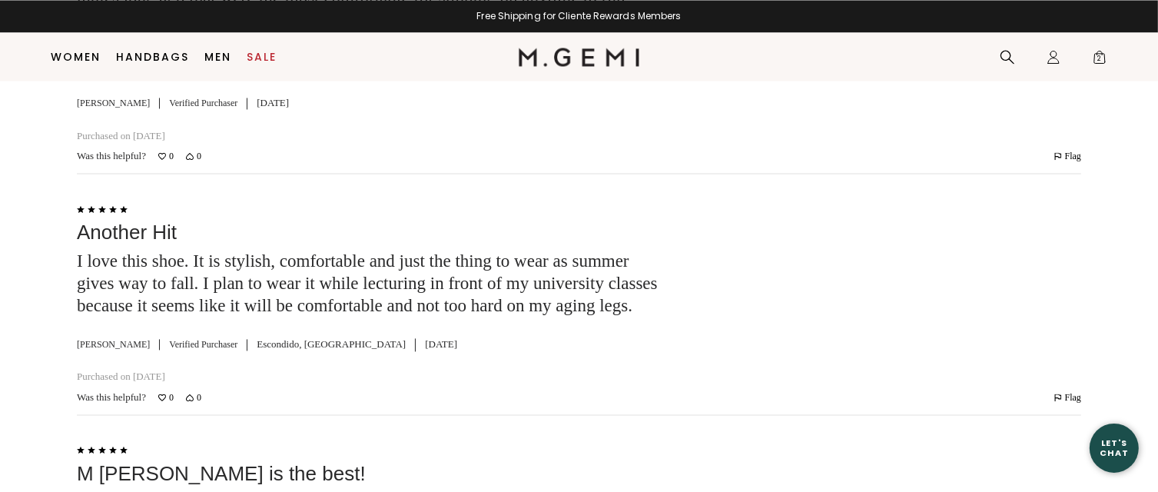
scroll to position [3267, 0]
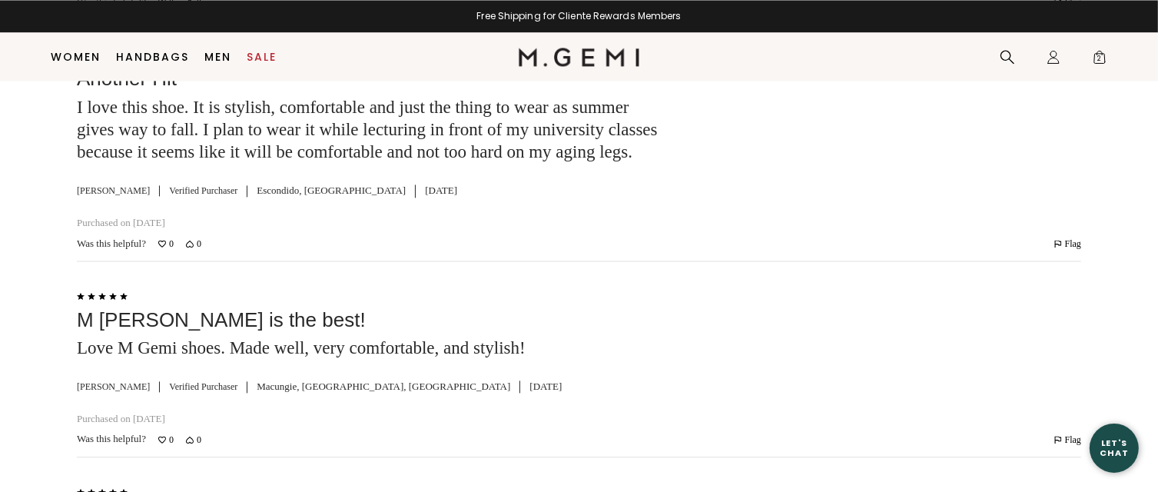
scroll to position [44, 0]
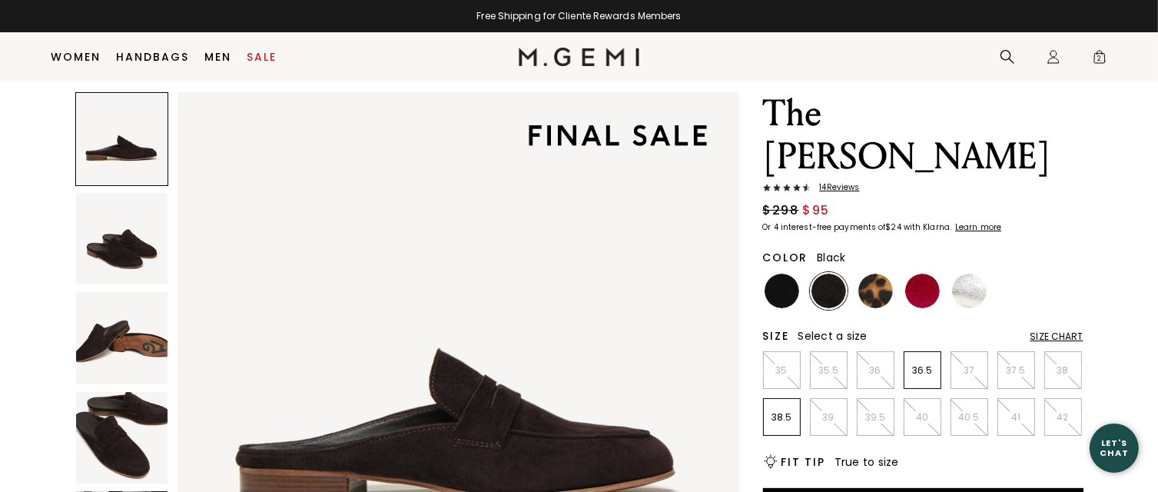
click at [785, 295] on img at bounding box center [782, 291] width 35 height 35
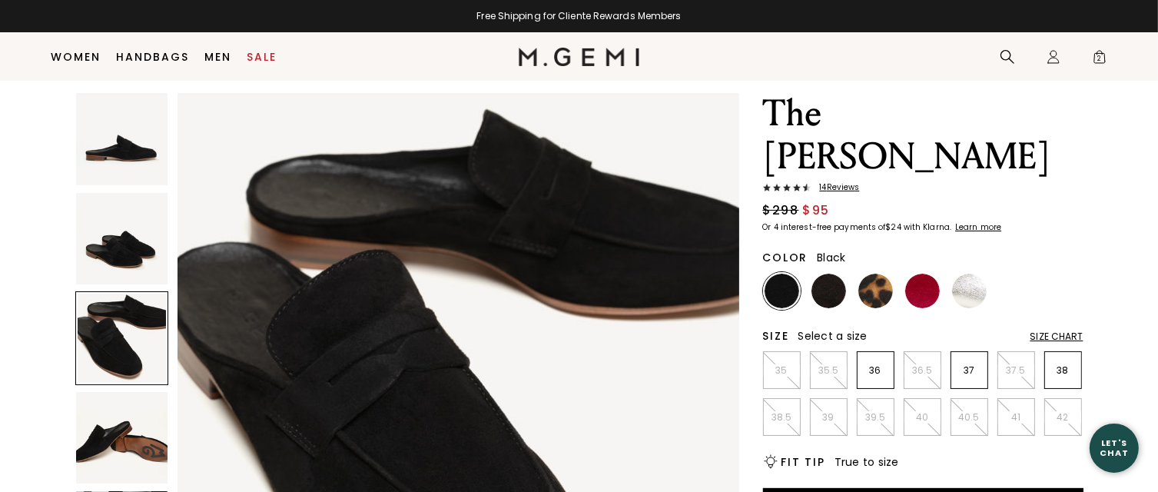
scroll to position [1230, 0]
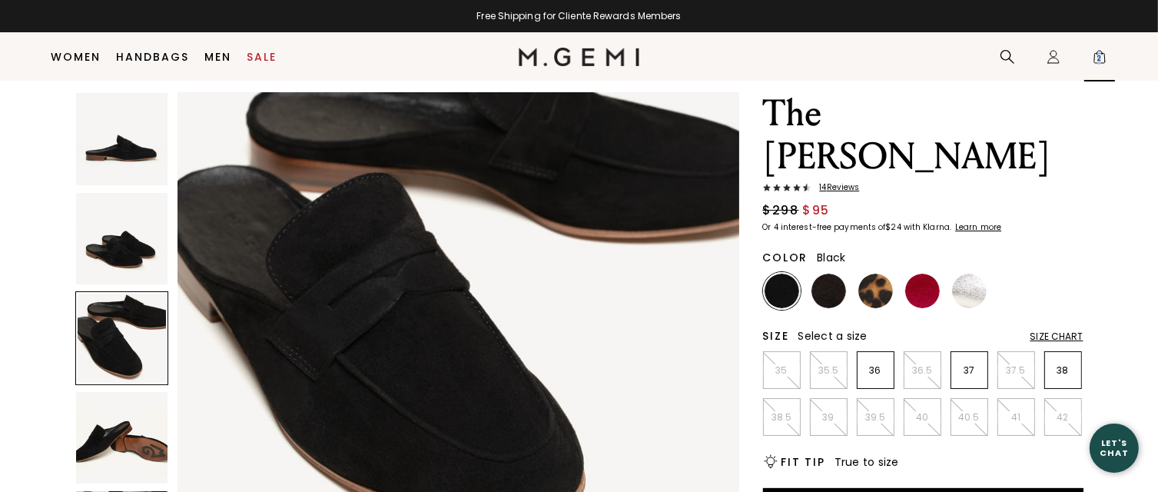
click at [1100, 59] on span "2" at bounding box center [1099, 59] width 15 height 15
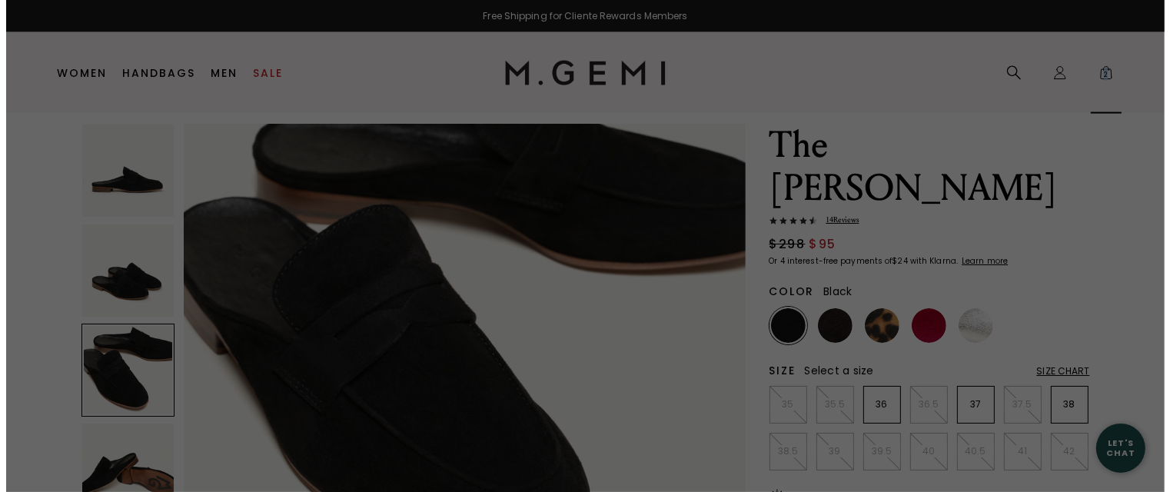
scroll to position [0, 0]
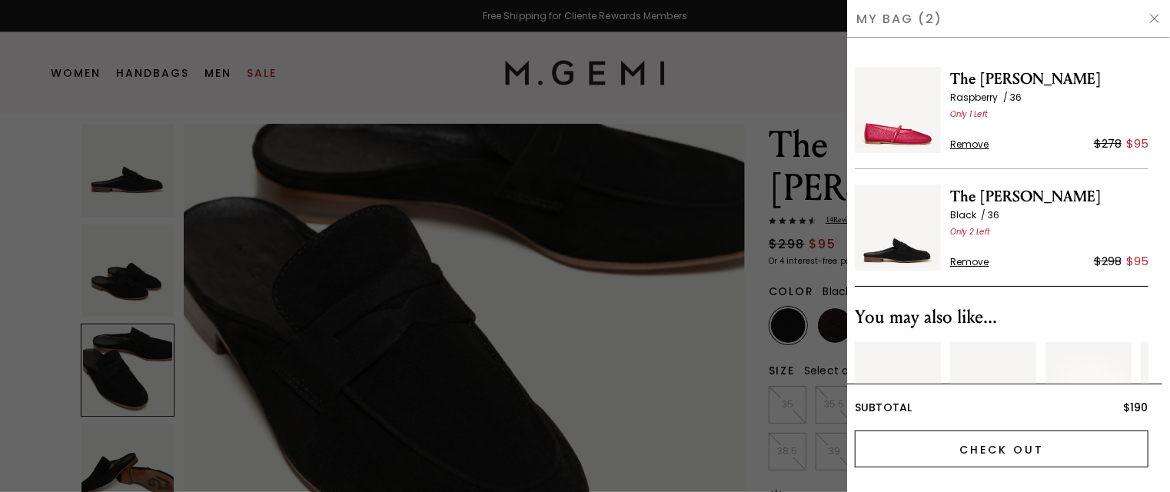
click at [1005, 446] on input "Check Out" at bounding box center [1002, 448] width 294 height 37
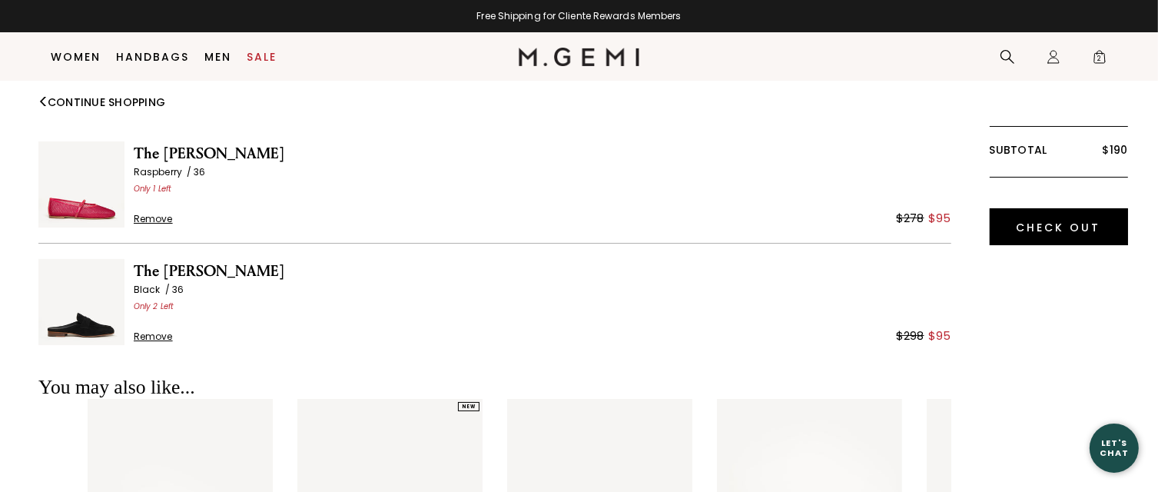
click at [154, 224] on span "Remove" at bounding box center [153, 219] width 39 height 12
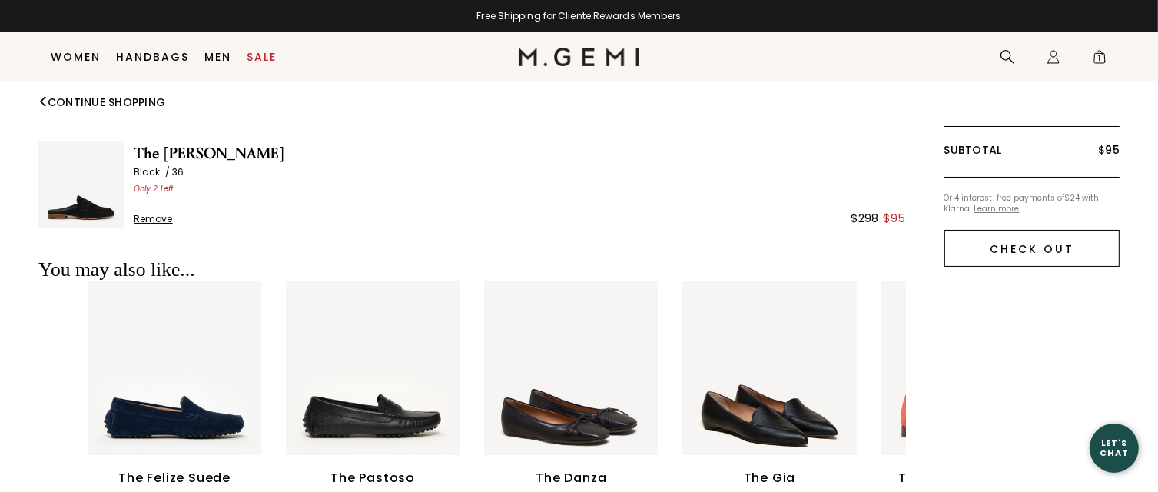
click at [978, 234] on input "Check Out" at bounding box center [1032, 248] width 175 height 37
